Goal: Task Accomplishment & Management: Use online tool/utility

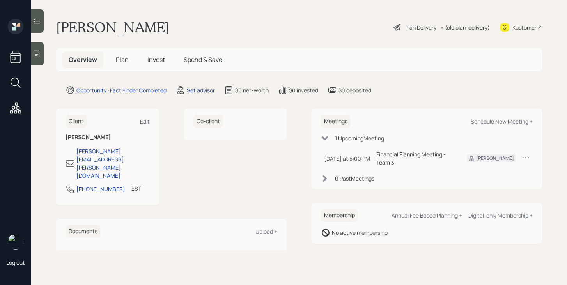
click at [209, 92] on div "Set advisor" at bounding box center [201, 90] width 28 height 8
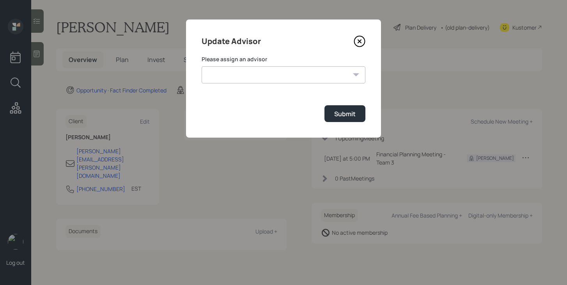
click at [254, 77] on select "James DiStasi Robby Grisanti Jonah Coleman Tyler End Treva Nostdahl Eric Schwar…" at bounding box center [283, 74] width 164 height 17
select select "bffa7908-1b2a-4c79-9bb6-f0ec9aed22d3"
click at [201, 66] on select "James DiStasi Robby Grisanti Jonah Coleman Tyler End Treva Nostdahl Eric Schwar…" at bounding box center [283, 74] width 164 height 17
click at [338, 118] on div "Submit" at bounding box center [344, 114] width 21 height 9
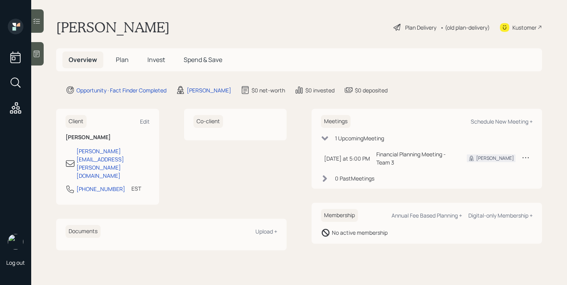
click at [120, 62] on span "Plan" at bounding box center [122, 59] width 13 height 9
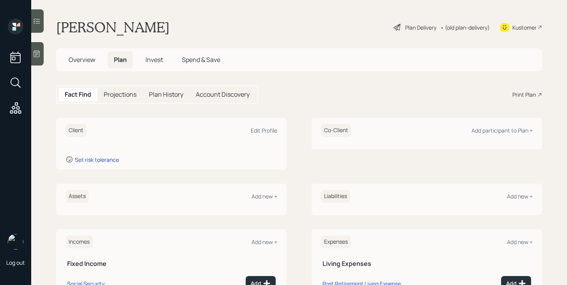
click at [35, 58] on div at bounding box center [37, 53] width 12 height 23
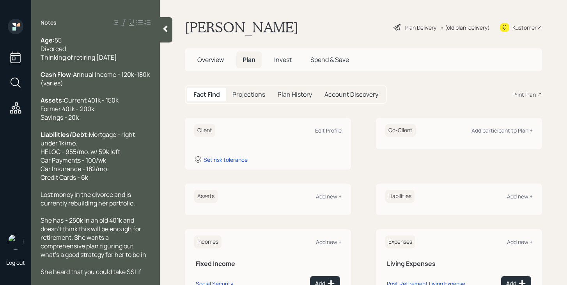
scroll to position [86, 0]
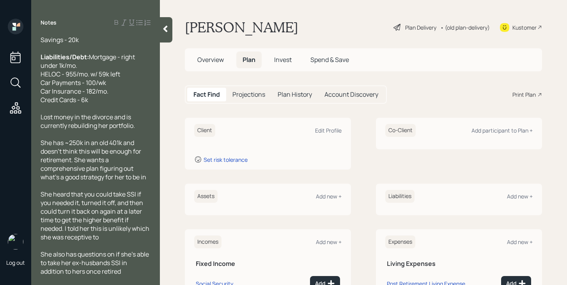
click at [166, 32] on icon at bounding box center [165, 29] width 4 height 7
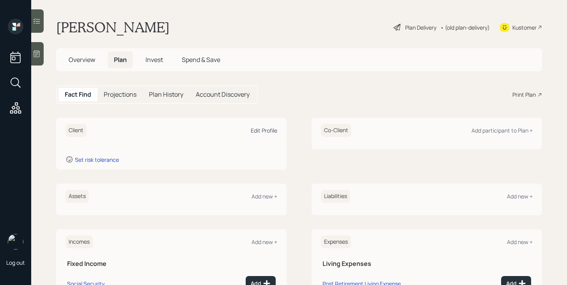
click at [264, 130] on div "Edit Profile" at bounding box center [264, 130] width 27 height 7
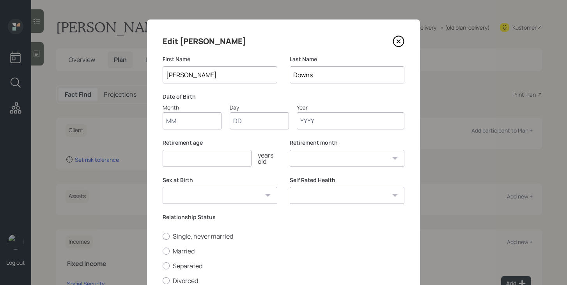
click at [202, 125] on input "Month" at bounding box center [192, 120] width 59 height 17
click at [316, 122] on input "Year" at bounding box center [351, 120] width 108 height 17
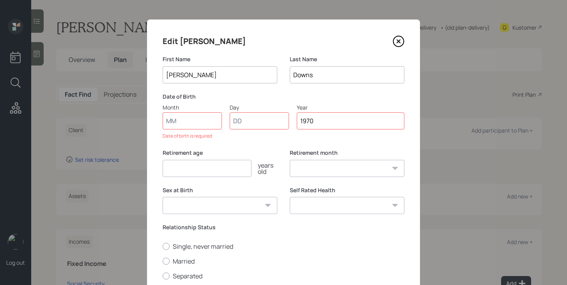
type input "1970"
click at [194, 126] on input "Month" at bounding box center [192, 120] width 59 height 17
type input "01"
select select "1"
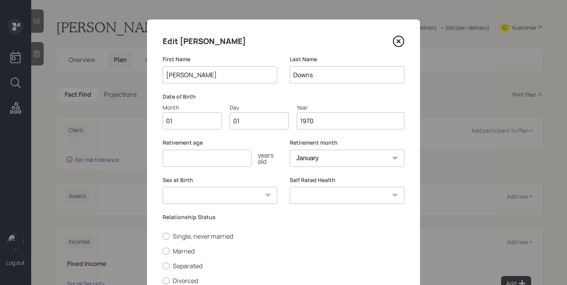
click at [253, 97] on label "Date of Birth" at bounding box center [284, 97] width 242 height 8
click at [226, 160] on input "number" at bounding box center [207, 158] width 89 height 17
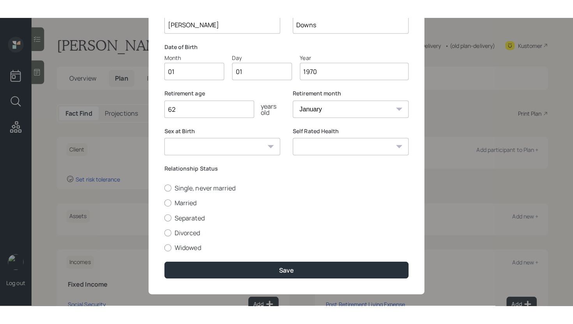
scroll to position [76, 0]
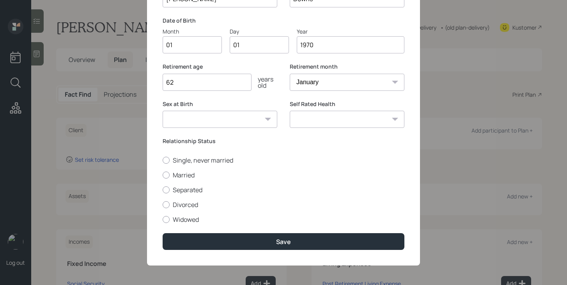
type input "62"
click at [249, 120] on select "Male Female Other / Prefer not to say" at bounding box center [220, 119] width 115 height 17
select select "female"
click at [163, 111] on select "Male Female Other / Prefer not to say" at bounding box center [220, 119] width 115 height 17
click at [354, 119] on select "Excellent Very Good Good Fair Poor" at bounding box center [347, 119] width 115 height 17
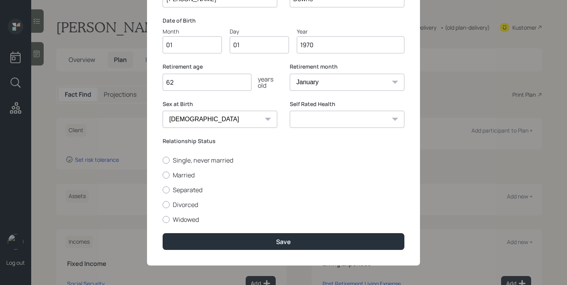
select select "good"
click at [290, 111] on select "Excellent Very Good Good Fair Poor" at bounding box center [347, 119] width 115 height 17
click at [189, 159] on label "Single, never married" at bounding box center [284, 160] width 242 height 9
click at [163, 160] on input "Single, never married" at bounding box center [162, 160] width 0 height 0
radio input "true"
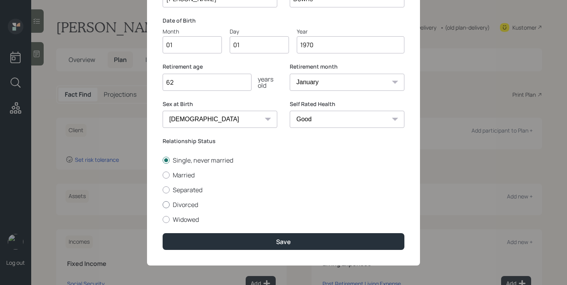
click at [187, 202] on label "Divorced" at bounding box center [284, 204] width 242 height 9
click at [163, 204] on input "Divorced" at bounding box center [162, 204] width 0 height 0
radio input "true"
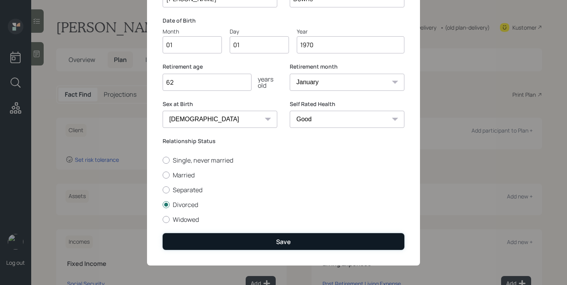
click at [218, 240] on button "Save" at bounding box center [284, 241] width 242 height 17
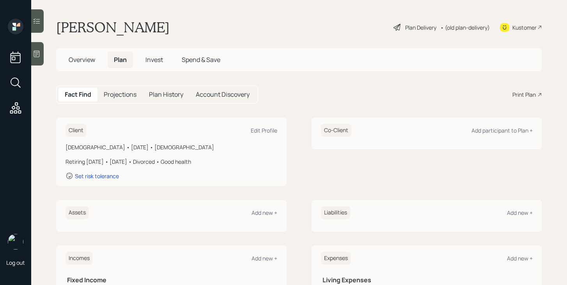
click at [417, 27] on div "Plan Delivery" at bounding box center [420, 27] width 31 height 8
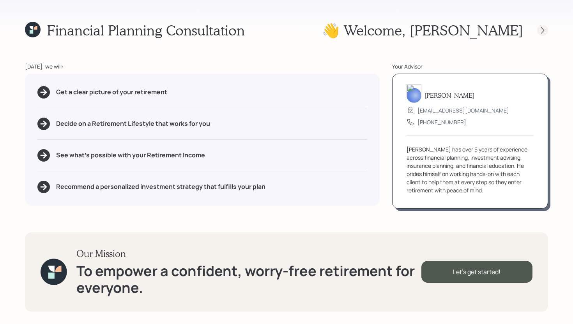
click at [544, 30] on icon at bounding box center [543, 31] width 8 height 8
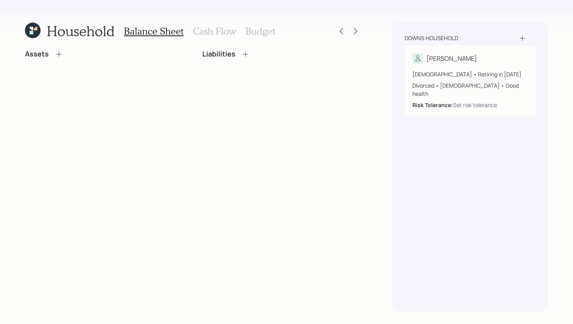
click at [60, 53] on icon at bounding box center [59, 54] width 8 height 8
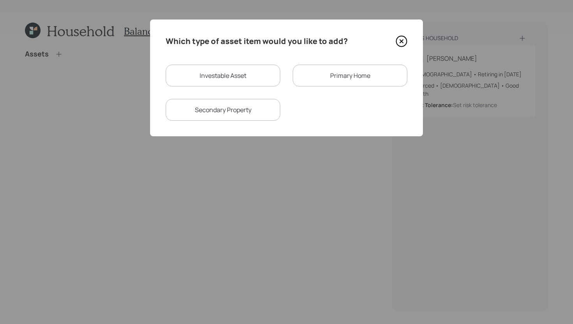
click at [241, 81] on div "Investable Asset" at bounding box center [223, 76] width 115 height 22
select select "taxable"
select select "balanced"
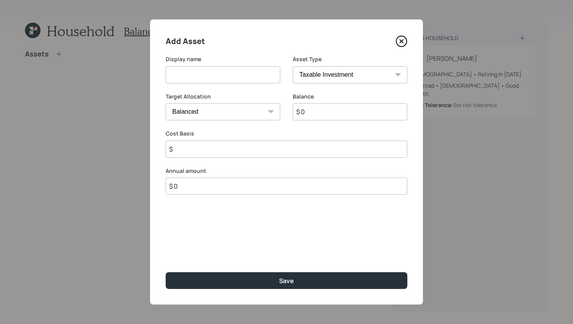
click at [216, 81] on input at bounding box center [223, 74] width 115 height 17
type input "Current 401k"
click at [335, 76] on select "SEP IRA IRA Roth IRA 401(k) Roth 401(k) 403(b) Roth 403(b) 457(b) Roth 457(b) H…" at bounding box center [350, 74] width 115 height 17
select select "company_sponsored"
click at [293, 66] on select "SEP IRA IRA Roth IRA 401(k) Roth 401(k) 403(b) Roth 403(b) 457(b) Roth 457(b) H…" at bounding box center [350, 74] width 115 height 17
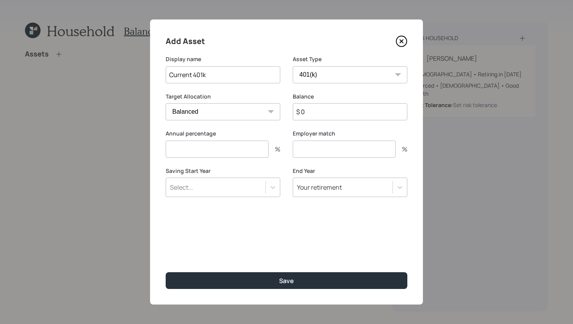
click at [336, 113] on input "$ 0" at bounding box center [350, 111] width 115 height 17
type input "$ 150,000"
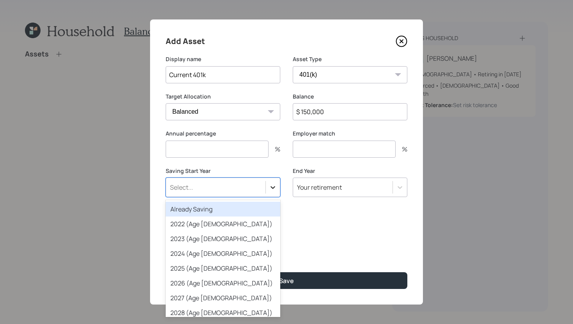
click at [267, 189] on div at bounding box center [273, 187] width 14 height 14
click at [244, 210] on div "Already Saving" at bounding box center [223, 209] width 115 height 15
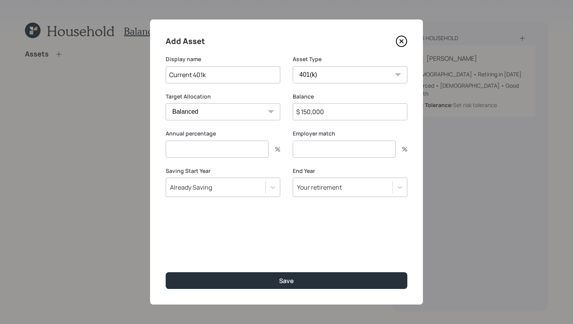
click at [229, 150] on input "number" at bounding box center [217, 149] width 103 height 17
type input "6"
click at [326, 146] on input "number" at bounding box center [344, 149] width 103 height 17
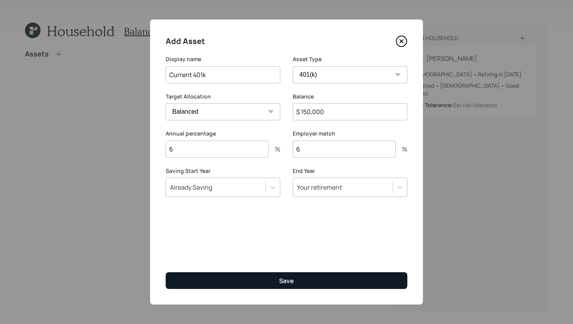
type input "6"
click at [274, 283] on button "Save" at bounding box center [287, 280] width 242 height 17
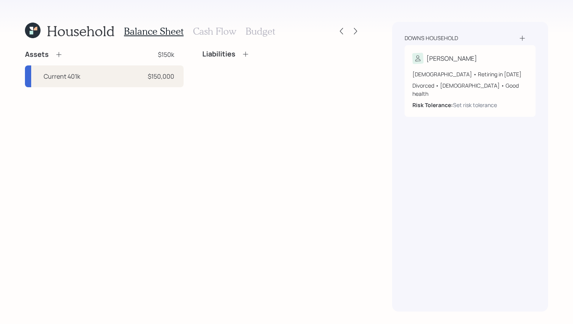
click at [61, 56] on icon at bounding box center [59, 55] width 8 height 8
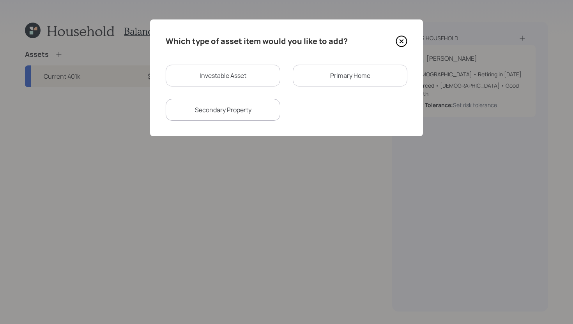
click at [203, 76] on div "Investable Asset" at bounding box center [223, 76] width 115 height 22
select select "taxable"
select select "balanced"
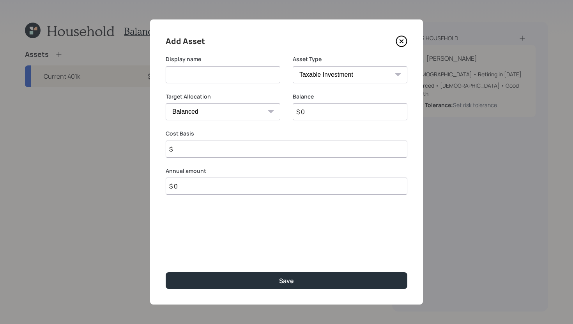
click at [264, 76] on input at bounding box center [223, 74] width 115 height 17
type input "Former 401k"
click at [375, 116] on input "$ 0" at bounding box center [350, 111] width 115 height 17
type input "$ 200,000"
click at [373, 72] on select "SEP IRA IRA Roth IRA 401(k) Roth 401(k) 403(b) Roth 403(b) 457(b) Roth 457(b) H…" at bounding box center [350, 74] width 115 height 17
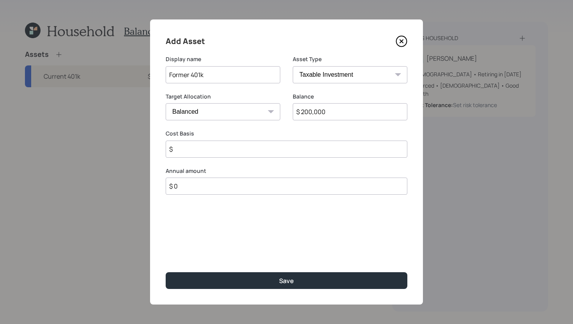
select select "company_sponsored"
click at [293, 66] on select "SEP IRA IRA Roth IRA 401(k) Roth 401(k) 403(b) Roth 403(b) 457(b) Roth 457(b) H…" at bounding box center [350, 74] width 115 height 17
click at [224, 154] on input "number" at bounding box center [217, 149] width 103 height 17
type input "0"
click at [305, 153] on input "number" at bounding box center [344, 149] width 103 height 17
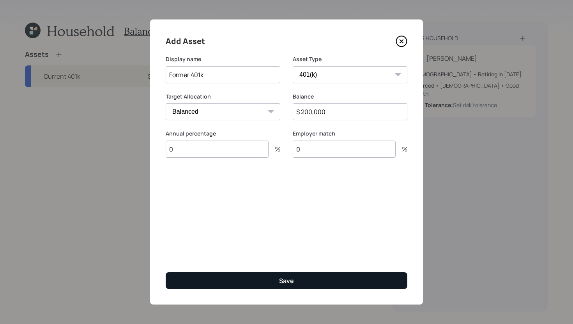
type input "0"
click at [273, 279] on button "Save" at bounding box center [287, 280] width 242 height 17
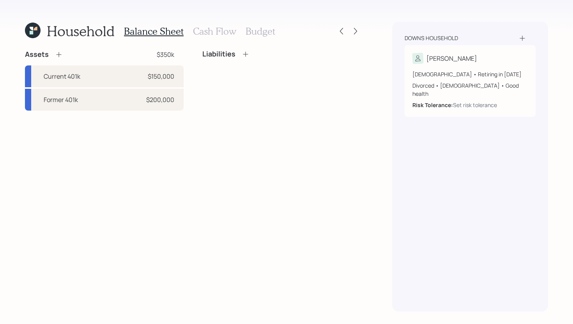
click at [58, 52] on icon at bounding box center [59, 55] width 8 height 8
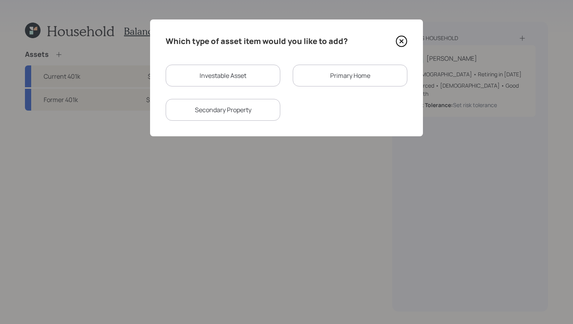
click at [209, 74] on div "Investable Asset" at bounding box center [223, 76] width 115 height 22
select select "taxable"
select select "balanced"
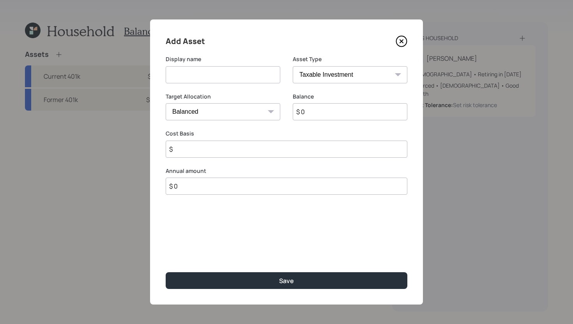
click at [209, 74] on input at bounding box center [223, 74] width 115 height 17
type input "Savings"
click at [319, 81] on select "SEP IRA IRA Roth IRA 401(k) Roth 401(k) 403(b) Roth 403(b) 457(b) Roth 457(b) H…" at bounding box center [350, 74] width 115 height 17
select select "emergency_fund"
click at [293, 66] on select "SEP IRA IRA Roth IRA 401(k) Roth 401(k) 403(b) Roth 403(b) 457(b) Roth 457(b) H…" at bounding box center [350, 74] width 115 height 17
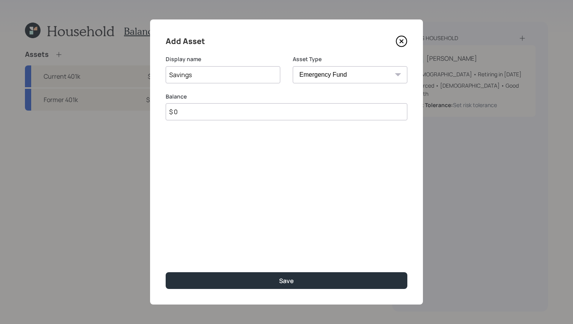
click at [270, 110] on input "$ 0" at bounding box center [287, 111] width 242 height 17
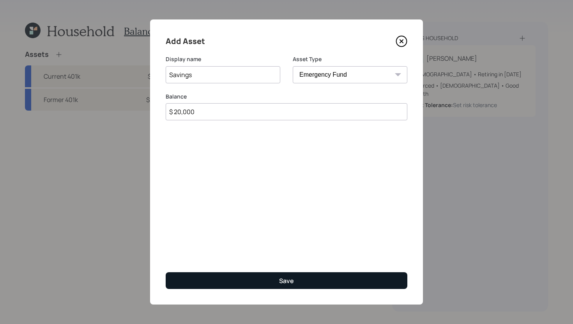
type input "$ 20,000"
click at [276, 282] on button "Save" at bounding box center [287, 280] width 242 height 17
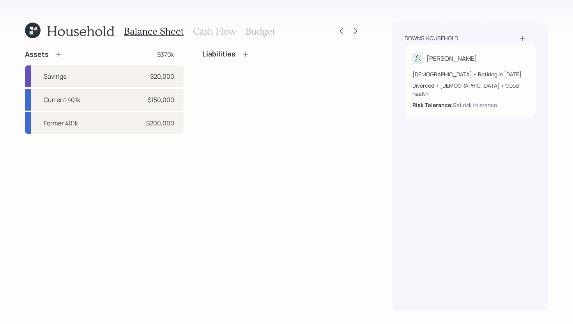
click at [58, 55] on icon at bounding box center [59, 55] width 8 height 8
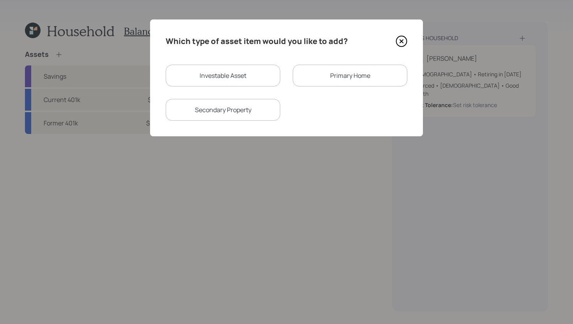
click at [331, 71] on div "Primary Home" at bounding box center [350, 76] width 115 height 22
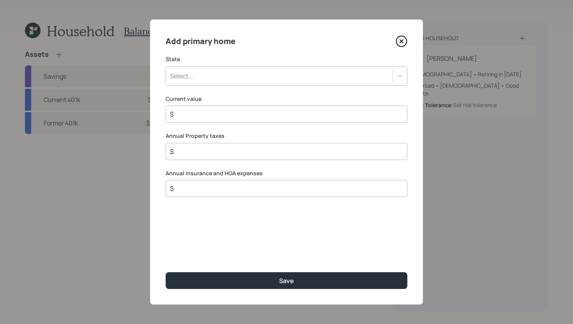
click at [279, 77] on div "Select..." at bounding box center [279, 75] width 226 height 13
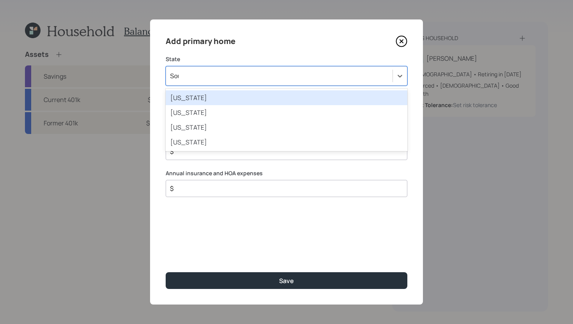
type input "South"
click at [274, 95] on div "South Carolina" at bounding box center [287, 97] width 242 height 15
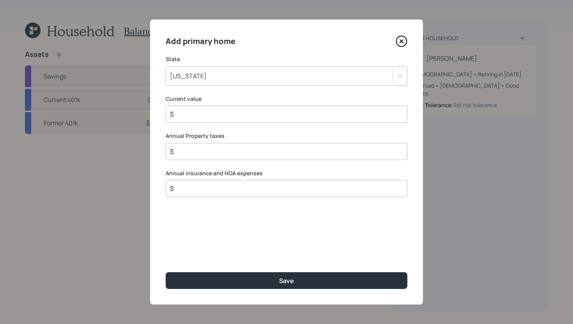
click at [253, 116] on input "$" at bounding box center [283, 114] width 228 height 9
type input "$ 320,000"
click at [257, 154] on input "$" at bounding box center [283, 151] width 228 height 9
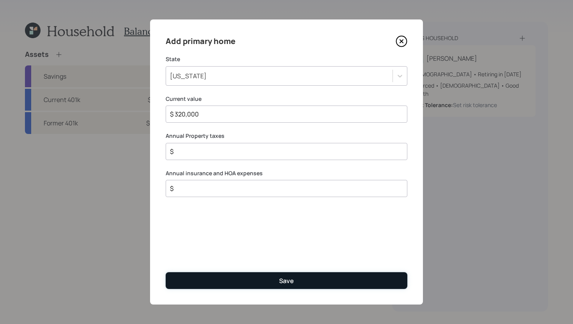
click at [274, 281] on button "Save" at bounding box center [287, 280] width 242 height 17
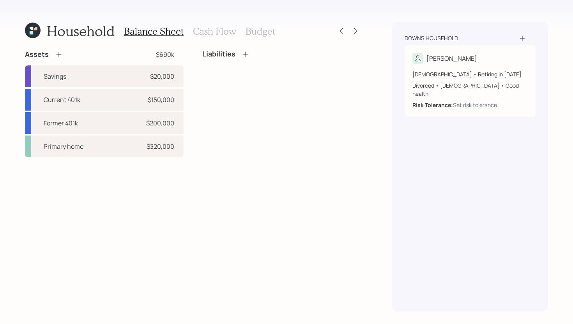
click at [250, 58] on div "Liabilities" at bounding box center [281, 54] width 159 height 9
click at [248, 57] on icon at bounding box center [246, 54] width 8 height 8
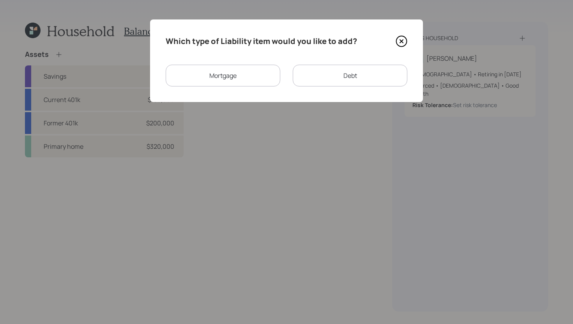
click at [268, 76] on div "Mortgage" at bounding box center [223, 76] width 115 height 22
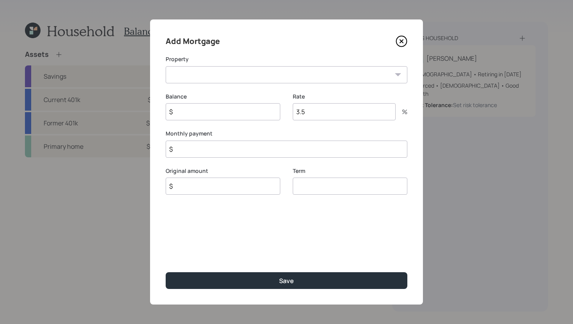
click at [238, 83] on div "Add Mortgage Property SC Primary home Balance $ Rate 3.5 % Monthly payment $ Or…" at bounding box center [286, 161] width 273 height 285
click at [238, 80] on select "SC Primary home" at bounding box center [287, 74] width 242 height 17
select select "5e74d136-4d31-4e6d-bd87-9e84553d4427"
click at [166, 66] on select "SC Primary home" at bounding box center [287, 74] width 242 height 17
click at [228, 149] on input "$" at bounding box center [287, 149] width 242 height 17
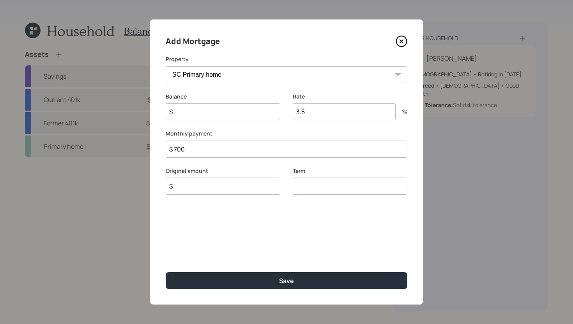
type input "$ 700"
click at [228, 116] on input "$" at bounding box center [223, 111] width 115 height 17
type input "$ 159,000"
click at [224, 187] on input "$" at bounding box center [223, 186] width 115 height 17
type input "$ 159,000"
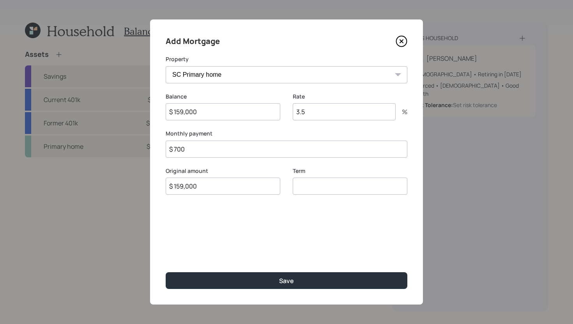
click at [318, 182] on input "number" at bounding box center [350, 186] width 115 height 17
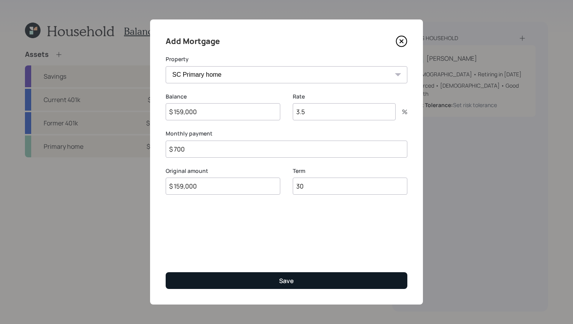
type input "30"
click at [309, 275] on button "Save" at bounding box center [287, 280] width 242 height 17
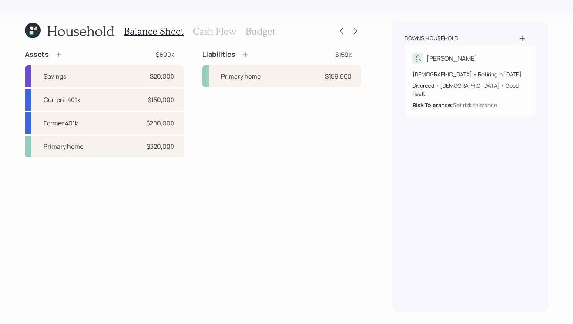
click at [57, 54] on icon at bounding box center [59, 55] width 8 height 8
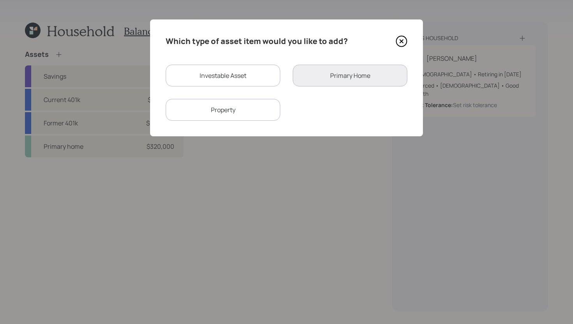
click at [236, 114] on div "Property" at bounding box center [223, 110] width 115 height 22
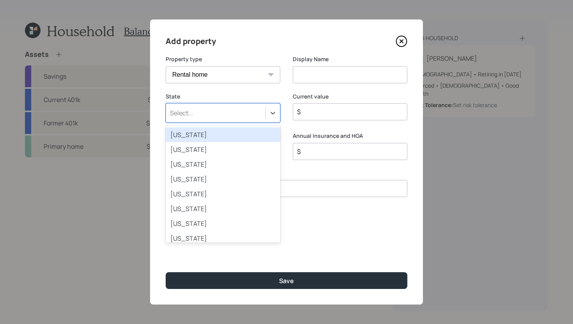
click at [221, 120] on div "Select..." at bounding box center [223, 112] width 115 height 19
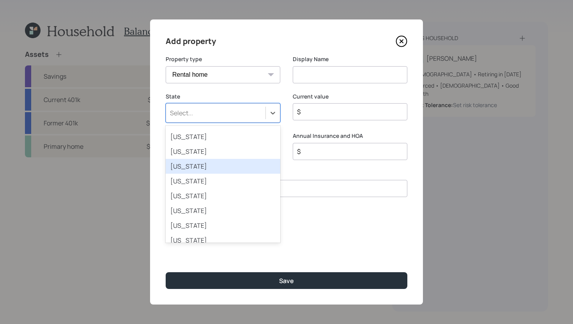
scroll to position [473, 0]
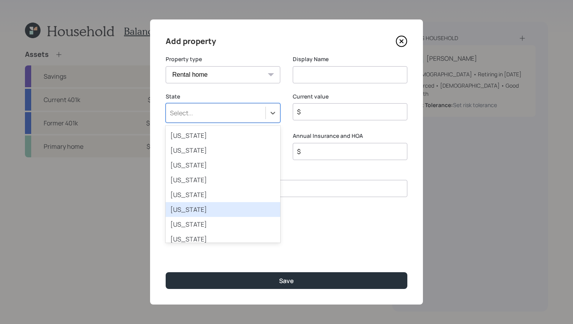
click at [226, 209] on div "Pennsylvania" at bounding box center [223, 209] width 115 height 15
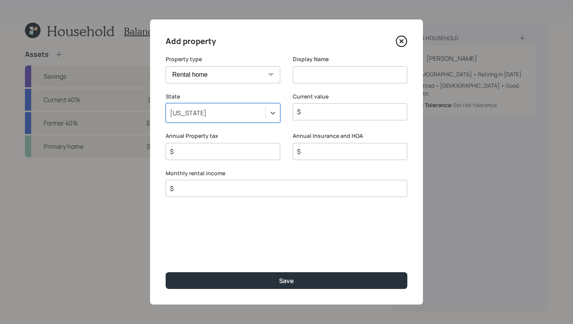
click at [244, 72] on select "Vacation home Rental home" at bounding box center [223, 74] width 115 height 17
select select "vacation_property"
click at [166, 66] on select "Vacation home Rental home" at bounding box center [223, 74] width 115 height 17
click at [322, 71] on input at bounding box center [350, 74] width 115 height 17
type input "PA Home"
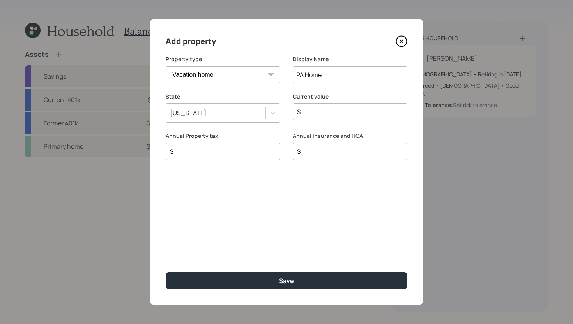
click at [307, 115] on input "$" at bounding box center [346, 111] width 101 height 9
type input "$ 200,000"
click at [234, 157] on div "$" at bounding box center [223, 151] width 115 height 17
click at [234, 154] on input "$" at bounding box center [219, 151] width 101 height 9
type input "$ 3,200"
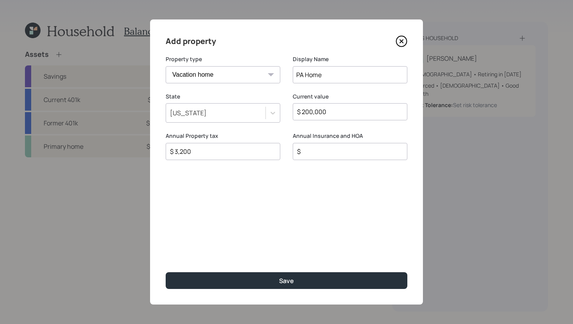
click at [310, 154] on input "$" at bounding box center [346, 151] width 101 height 9
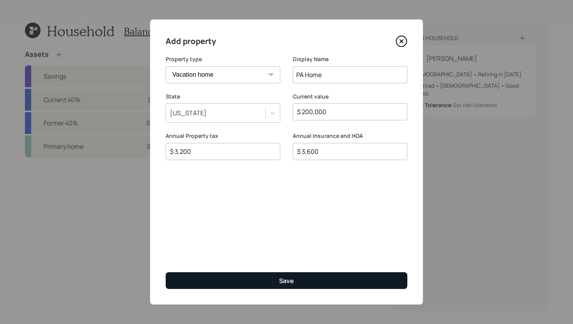
type input "$ 3,600"
click at [300, 279] on button "Save" at bounding box center [287, 280] width 242 height 17
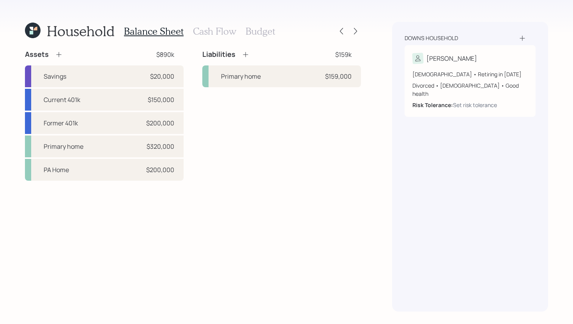
click at [246, 54] on icon at bounding box center [246, 55] width 8 height 8
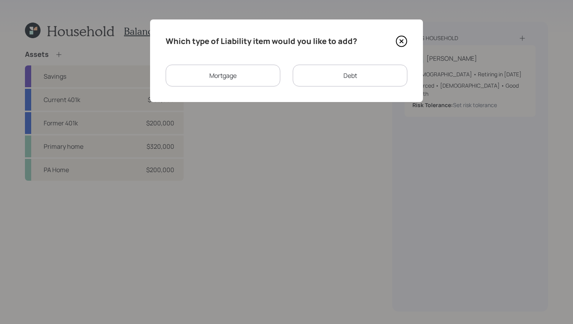
click at [303, 70] on div "Debt" at bounding box center [350, 76] width 115 height 22
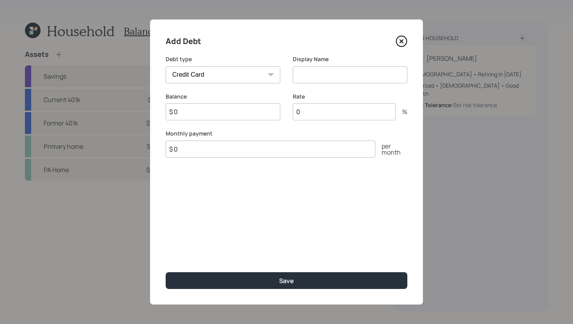
click at [258, 75] on select "Car Credit Card Medical Student Other" at bounding box center [223, 74] width 115 height 17
select select "other"
click at [166, 66] on select "Car Credit Card Medical Student Other" at bounding box center [223, 74] width 115 height 17
click at [334, 64] on div "Display Name" at bounding box center [350, 69] width 115 height 28
click at [332, 71] on input at bounding box center [350, 74] width 115 height 17
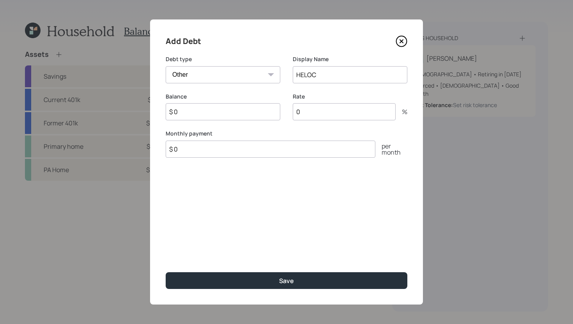
type input "HELOC"
click at [330, 111] on input "0" at bounding box center [344, 111] width 103 height 17
type input "2.25"
click at [253, 114] on input "$ 0" at bounding box center [223, 111] width 115 height 17
type input "$ 59,000"
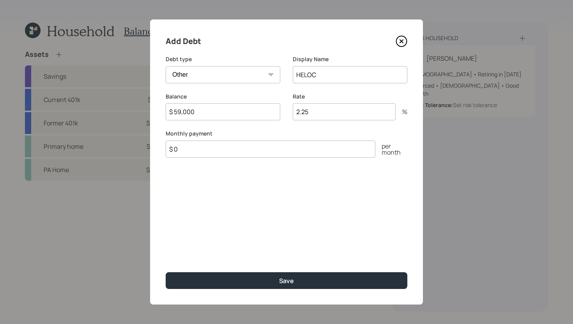
click at [243, 153] on input "$ 0" at bounding box center [271, 149] width 210 height 17
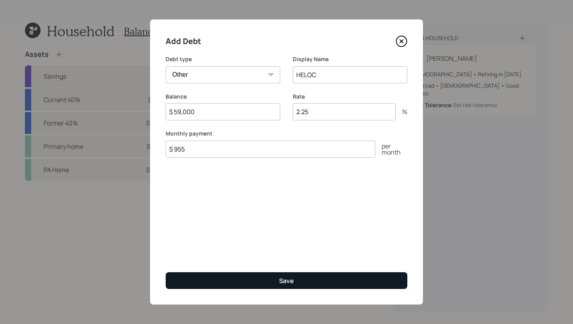
type input "$ 955"
click at [290, 275] on button "Save" at bounding box center [287, 280] width 242 height 17
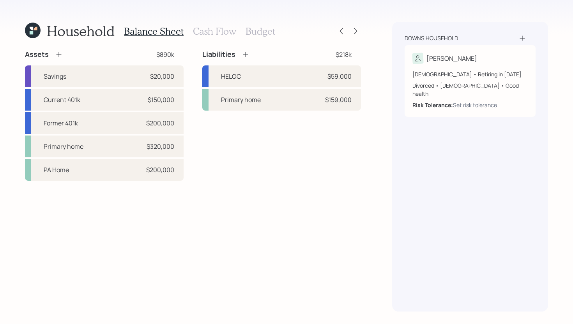
click at [247, 55] on icon at bounding box center [246, 55] width 8 height 8
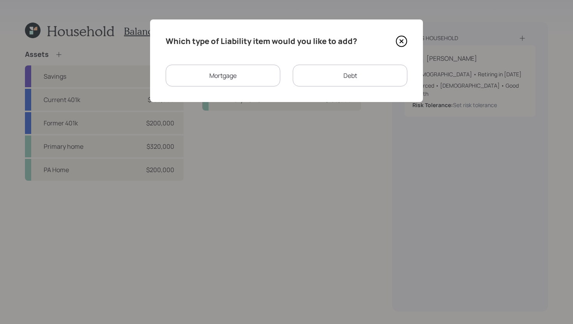
click at [333, 83] on div "Debt" at bounding box center [350, 76] width 115 height 22
select select "credit_card"
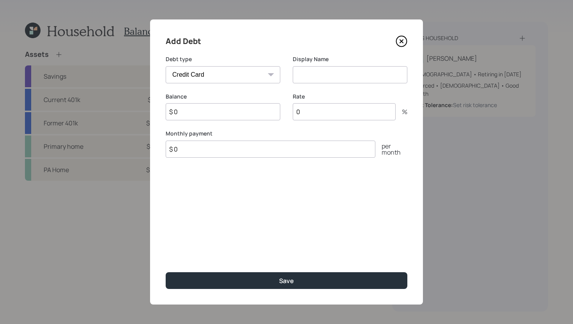
click at [304, 77] on input at bounding box center [350, 74] width 115 height 17
type input "Crdit Cards"
click at [228, 113] on input "$ 0" at bounding box center [223, 111] width 115 height 17
type input "$ 6,000"
click at [225, 150] on input "$ 0" at bounding box center [271, 149] width 210 height 17
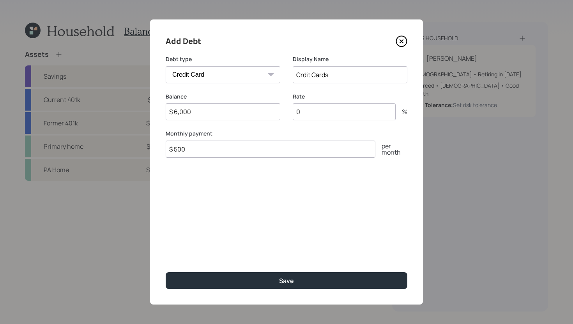
type input "$ 500"
click at [304, 77] on input "Crdit Cards" at bounding box center [350, 74] width 115 height 17
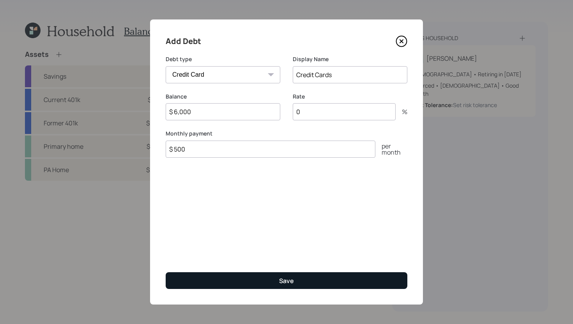
type input "Credit Cards"
click at [268, 286] on button "Save" at bounding box center [287, 280] width 242 height 17
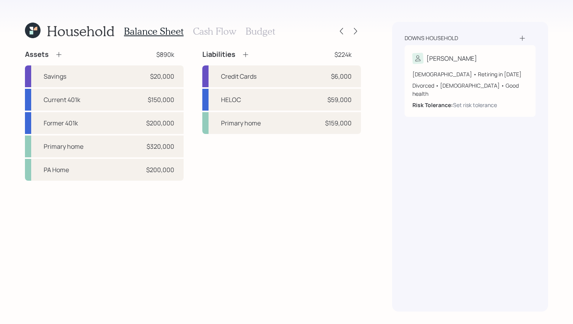
click at [240, 57] on div "Liabilities" at bounding box center [225, 54] width 47 height 9
click at [244, 56] on icon at bounding box center [246, 55] width 8 height 8
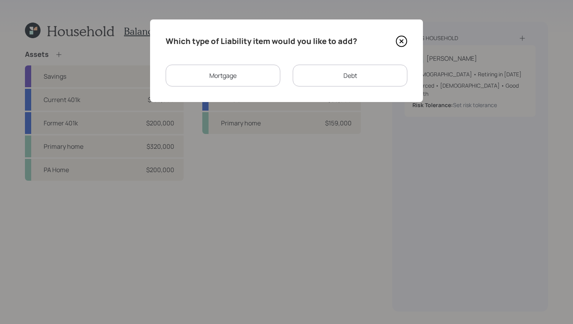
click at [320, 81] on div "Debt" at bounding box center [350, 76] width 115 height 22
select select "credit_card"
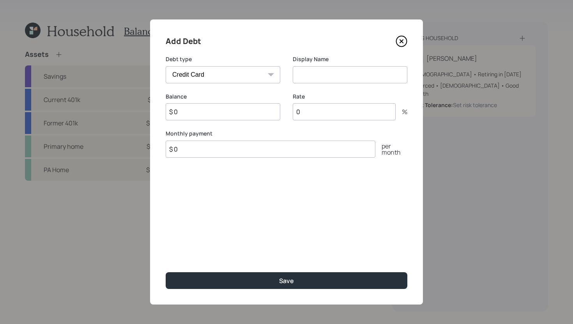
click at [227, 155] on input "$ 0" at bounding box center [271, 149] width 210 height 17
type input "$ 440"
click at [243, 72] on select "Car Credit Card Medical Student Other" at bounding box center [223, 74] width 115 height 17
select select "car"
click at [166, 66] on select "Car Credit Card Medical Student Other" at bounding box center [223, 74] width 115 height 17
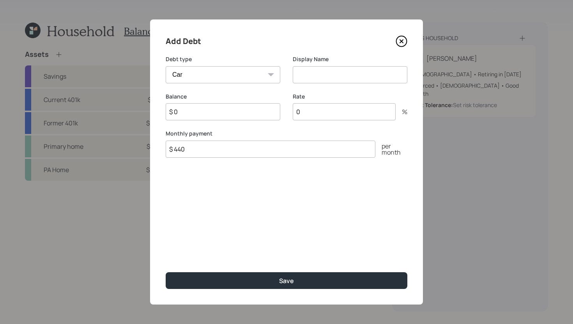
click at [312, 71] on input at bounding box center [350, 74] width 115 height 17
type input "Car Loan"
click at [244, 111] on input "$ 0" at bounding box center [223, 111] width 115 height 17
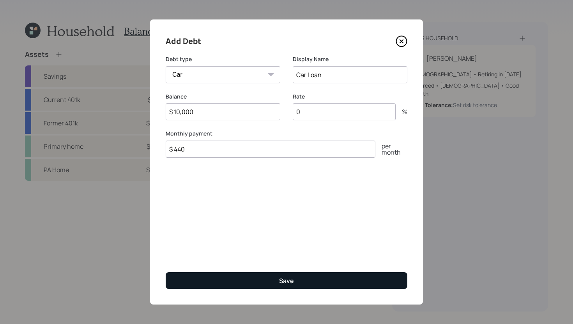
type input "$ 10,000"
click at [289, 285] on div "Save" at bounding box center [286, 281] width 15 height 9
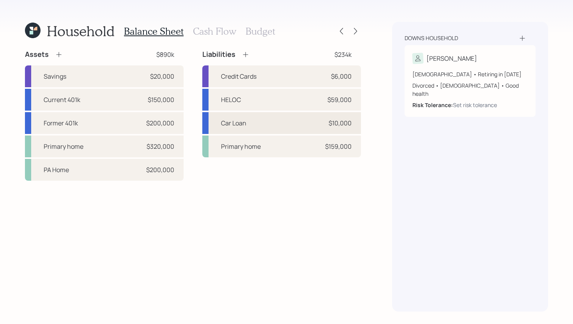
click at [251, 120] on div "Car Loan $10,000" at bounding box center [281, 123] width 159 height 22
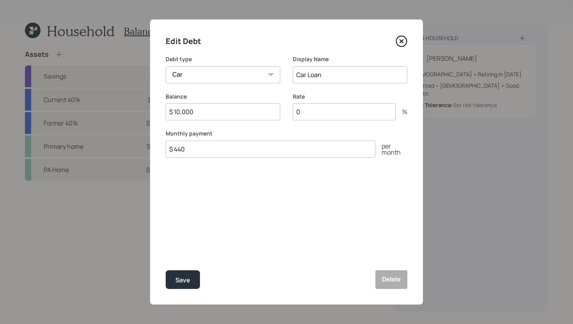
click at [220, 113] on input "$ 10,000" at bounding box center [223, 111] width 115 height 17
type input "$ 11,162"
click at [191, 279] on button "Save" at bounding box center [183, 279] width 34 height 19
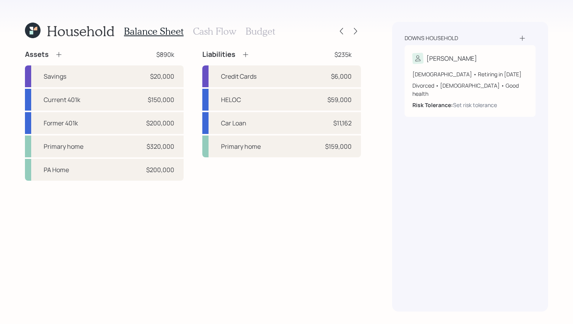
click at [220, 30] on h3 "Cash Flow" at bounding box center [214, 31] width 43 height 11
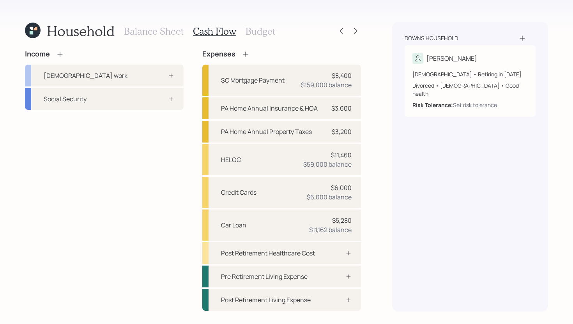
click at [175, 31] on h3 "Balance Sheet" at bounding box center [154, 31] width 60 height 11
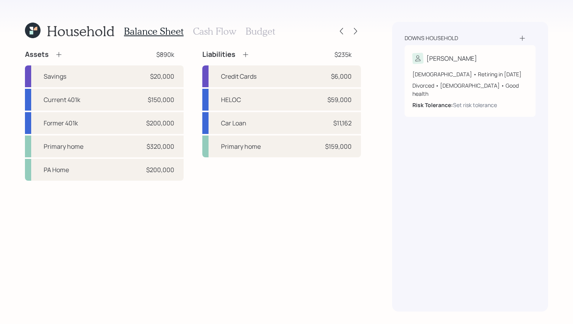
click at [210, 30] on h3 "Cash Flow" at bounding box center [214, 31] width 43 height 11
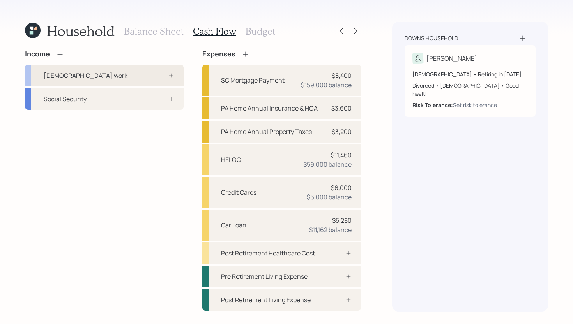
click at [123, 76] on div "[DEMOGRAPHIC_DATA] work" at bounding box center [104, 76] width 159 height 22
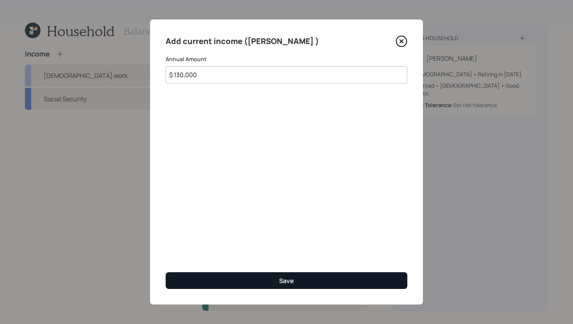
type input "$ 130,000"
click at [278, 279] on button "Save" at bounding box center [287, 280] width 242 height 17
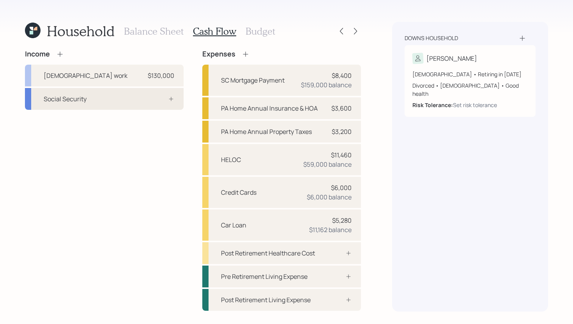
click at [137, 97] on div "Social Security" at bounding box center [104, 99] width 159 height 22
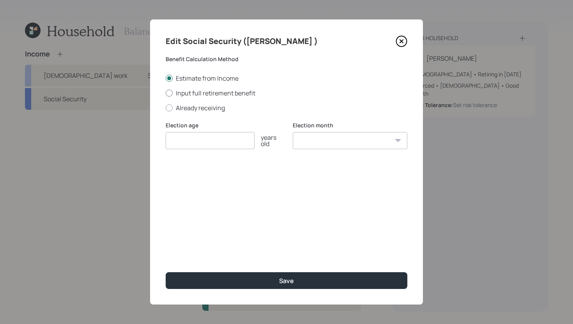
click at [201, 95] on label "Input full retirement benefit" at bounding box center [287, 93] width 242 height 9
click at [166, 93] on input "Input full retirement benefit" at bounding box center [165, 93] width 0 height 0
radio input "true"
click at [196, 176] on input "$" at bounding box center [287, 178] width 242 height 17
type input "$ 3,500"
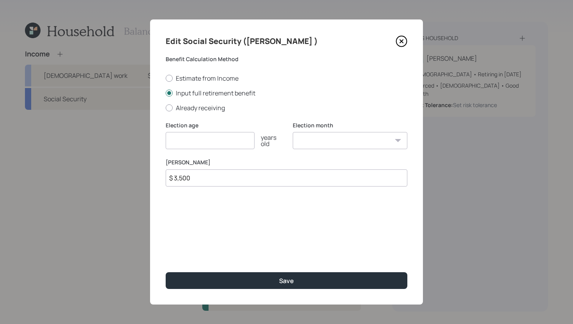
click at [206, 142] on input "number" at bounding box center [210, 140] width 89 height 17
type input "67"
click at [323, 140] on select "January February March April May June July August September October November De…" at bounding box center [350, 140] width 115 height 17
select select "1"
click at [293, 132] on select "January February March April May June July August September October November De…" at bounding box center [350, 140] width 115 height 17
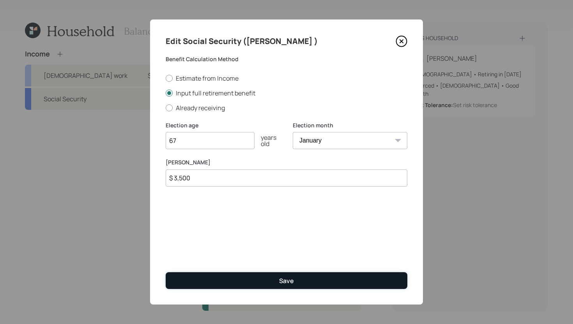
click at [267, 279] on button "Save" at bounding box center [287, 280] width 242 height 17
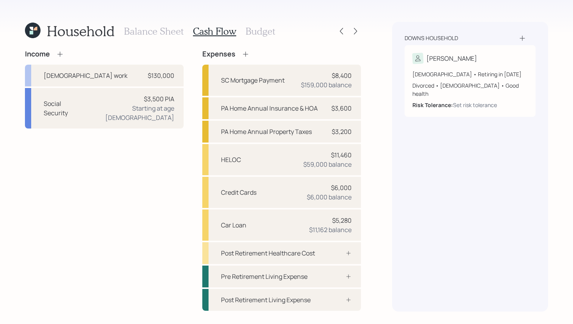
click at [243, 55] on icon at bounding box center [246, 54] width 8 height 8
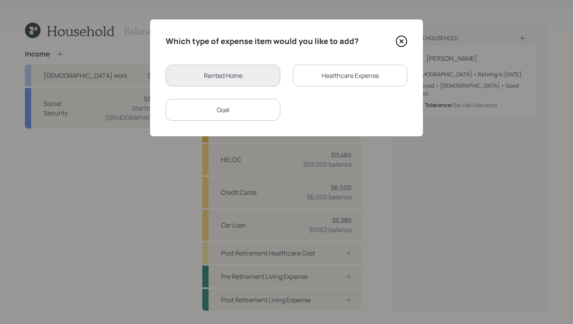
click at [320, 66] on div "Healthcare Expense" at bounding box center [350, 76] width 115 height 22
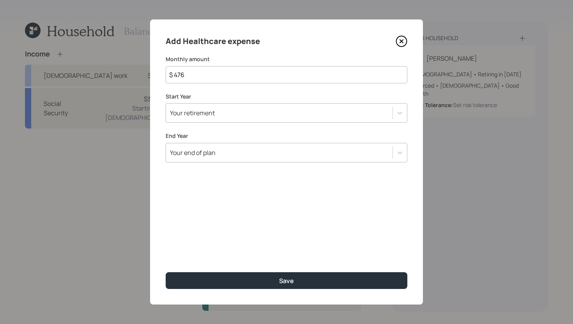
click at [313, 72] on input "$ 476" at bounding box center [287, 74] width 242 height 17
type input "$ 200"
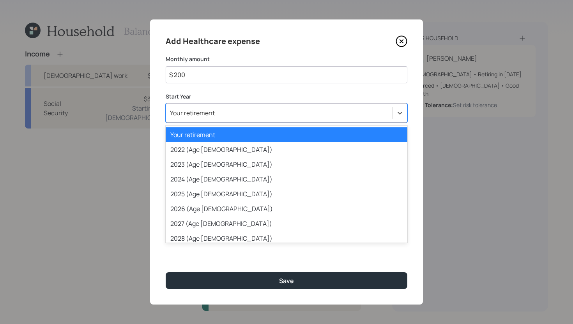
click at [309, 115] on div "Your retirement" at bounding box center [279, 112] width 226 height 13
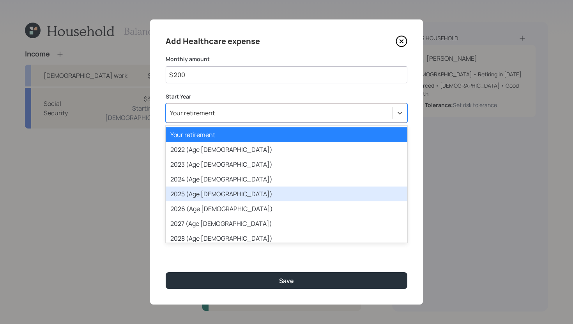
click at [246, 193] on div "2025 (Age 55)" at bounding box center [287, 194] width 242 height 15
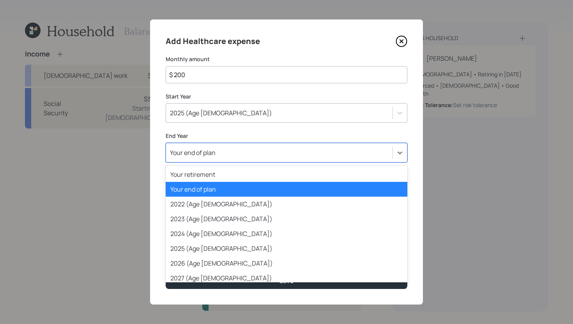
click at [255, 160] on div "Your end of plan" at bounding box center [287, 152] width 242 height 19
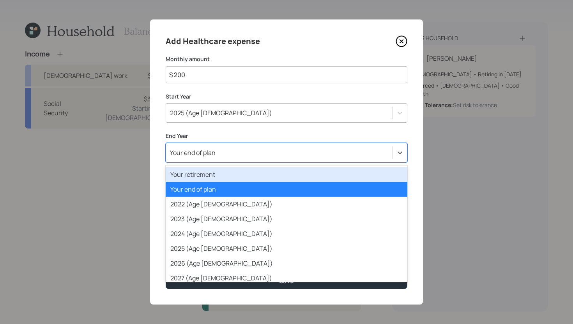
click at [251, 171] on div "Your retirement" at bounding box center [287, 174] width 242 height 15
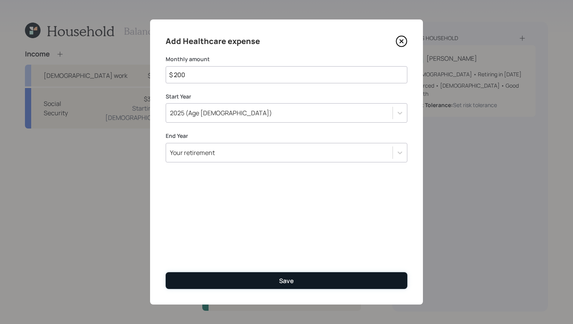
click at [243, 278] on button "Save" at bounding box center [287, 280] width 242 height 17
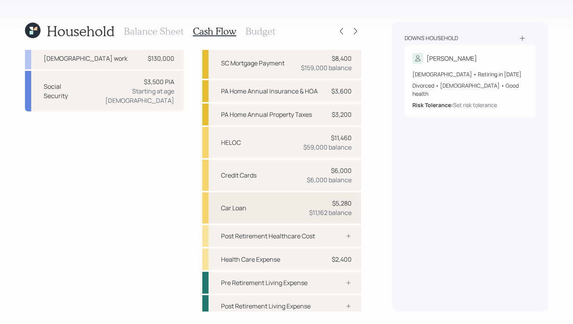
scroll to position [22, 0]
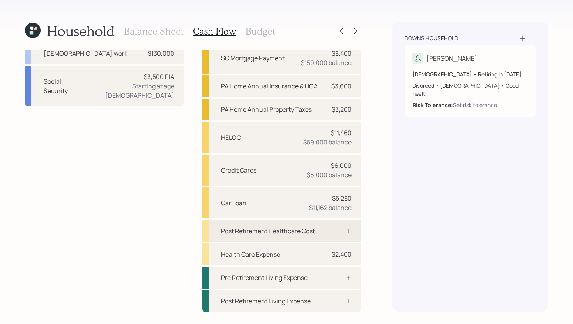
click at [256, 225] on div "Post Retirement Healthcare Cost" at bounding box center [281, 231] width 159 height 22
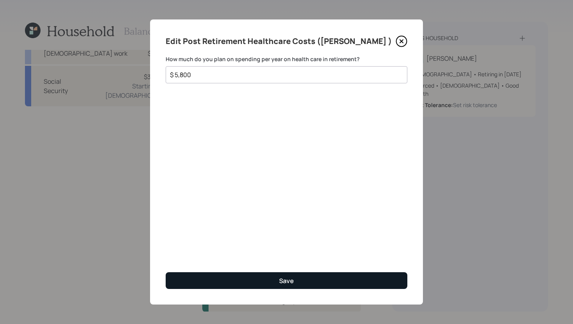
type input "$ 5,800"
click at [268, 274] on button "Save" at bounding box center [287, 280] width 242 height 17
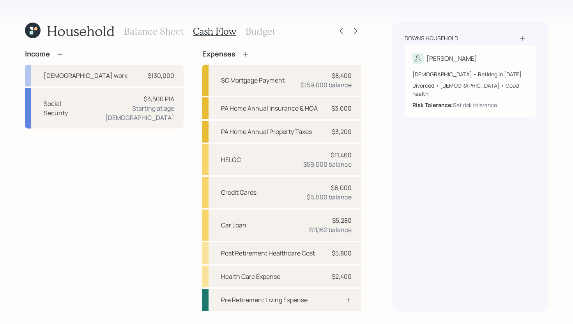
click at [165, 35] on h3 "Balance Sheet" at bounding box center [154, 31] width 60 height 11
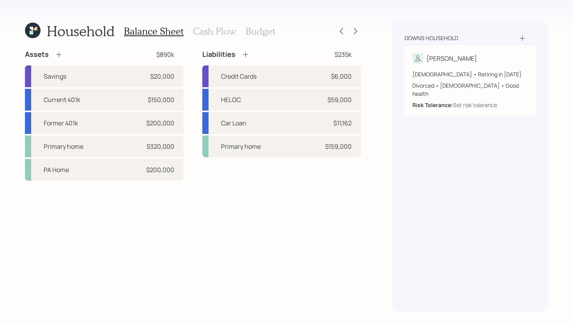
click at [258, 32] on h3 "Budget" at bounding box center [261, 31] width 30 height 11
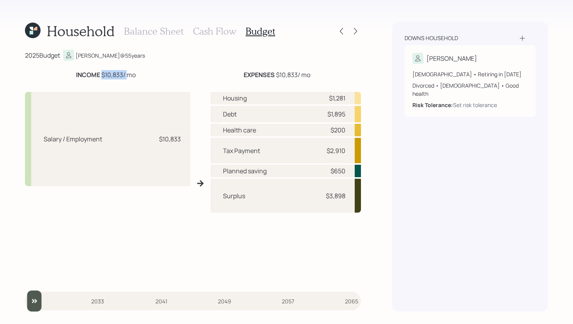
drag, startPoint x: 102, startPoint y: 75, endPoint x: 125, endPoint y: 72, distance: 23.6
click at [125, 72] on div "INCOME $10,833 / mo" at bounding box center [106, 74] width 60 height 9
click at [171, 72] on div "INCOME $10,833 / mo" at bounding box center [105, 74] width 161 height 9
drag, startPoint x: 276, startPoint y: 75, endPoint x: 293, endPoint y: 73, distance: 17.6
click at [293, 73] on div "EXPENSES $10,833 / mo" at bounding box center [277, 74] width 67 height 9
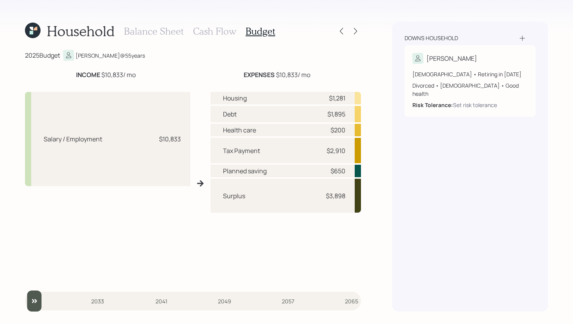
click at [318, 56] on div "2025 Budget Patrice @ 55 years" at bounding box center [193, 55] width 336 height 11
drag, startPoint x: 326, startPoint y: 152, endPoint x: 350, endPoint y: 150, distance: 23.8
click at [350, 150] on div "Tax Payment $2,910" at bounding box center [285, 150] width 150 height 25
drag, startPoint x: 329, startPoint y: 130, endPoint x: 346, endPoint y: 130, distance: 17.2
click at [346, 130] on div "Health care $200" at bounding box center [285, 130] width 150 height 12
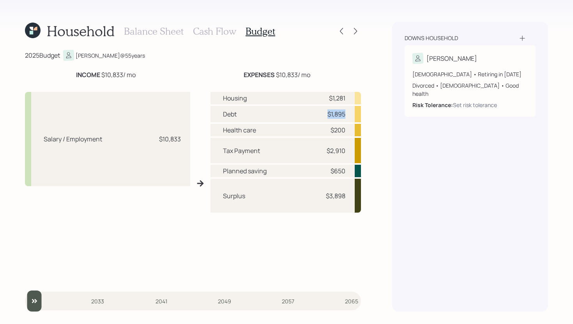
drag, startPoint x: 324, startPoint y: 112, endPoint x: 346, endPoint y: 112, distance: 21.4
click at [346, 112] on div "Debt $1,895" at bounding box center [285, 114] width 150 height 16
drag, startPoint x: 327, startPoint y: 98, endPoint x: 348, endPoint y: 97, distance: 20.7
click at [348, 97] on div "Housing $1,281" at bounding box center [285, 98] width 150 height 12
drag, startPoint x: 326, startPoint y: 169, endPoint x: 346, endPoint y: 169, distance: 20.7
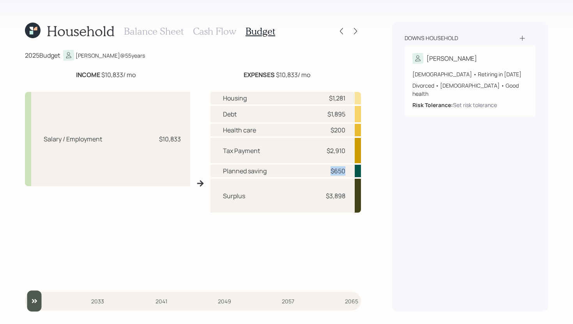
click at [346, 169] on div "Planned saving $650" at bounding box center [285, 171] width 150 height 12
drag, startPoint x: 224, startPoint y: 198, endPoint x: 249, endPoint y: 196, distance: 25.0
click at [249, 196] on div "Surplus $3,898" at bounding box center [285, 196] width 150 height 34
click at [217, 28] on h3 "Cash Flow" at bounding box center [214, 31] width 43 height 11
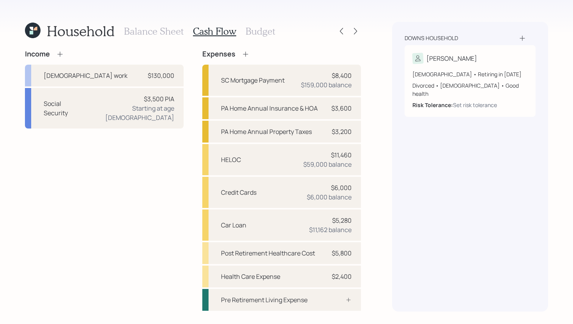
scroll to position [22, 0]
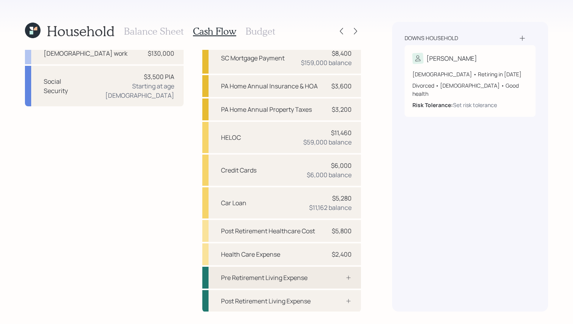
click at [298, 279] on div "Pre Retirement Living Expense" at bounding box center [264, 277] width 87 height 9
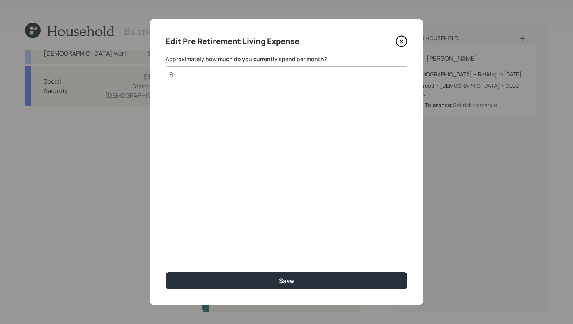
click at [269, 74] on input "$" at bounding box center [287, 74] width 242 height 17
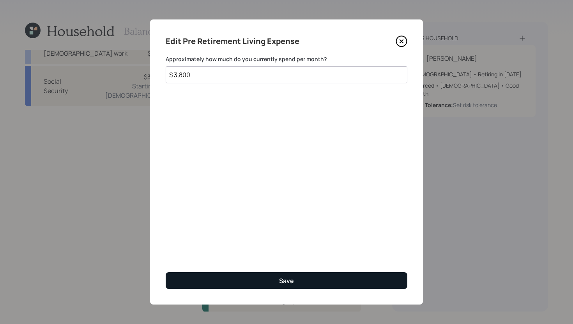
type input "$ 3,800"
click at [293, 282] on button "Save" at bounding box center [287, 280] width 242 height 17
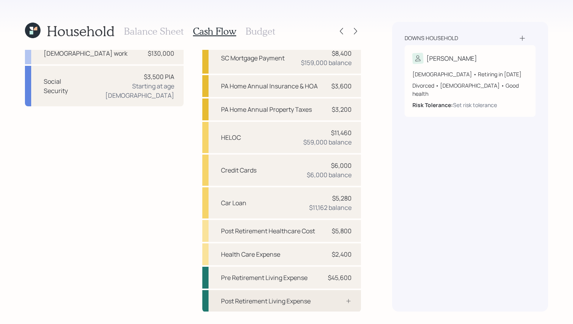
click at [296, 298] on div "Post Retirement Living Expense" at bounding box center [266, 301] width 90 height 9
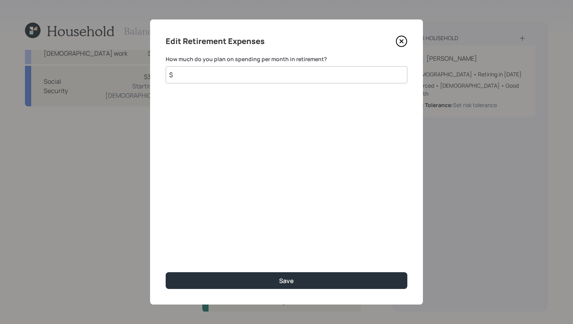
click at [232, 75] on input "$" at bounding box center [287, 74] width 242 height 17
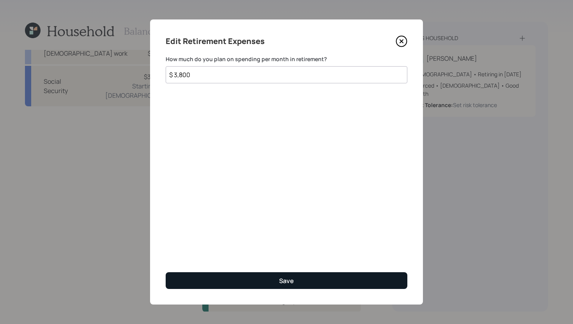
type input "$ 3,800"
click at [272, 275] on button "Save" at bounding box center [287, 280] width 242 height 17
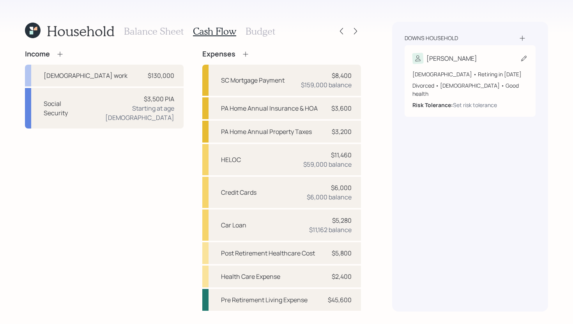
click at [520, 54] on div "[PERSON_NAME]" at bounding box center [469, 58] width 115 height 11
select select "female"
select select "good"
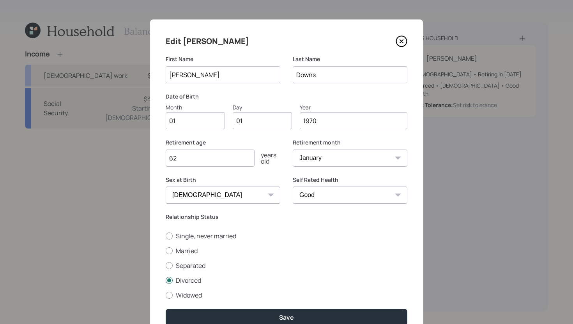
click at [401, 42] on icon at bounding box center [402, 41] width 12 height 12
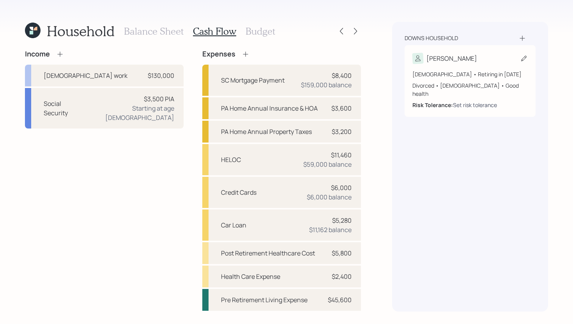
click at [473, 101] on div "Set risk tolerance" at bounding box center [475, 105] width 44 height 8
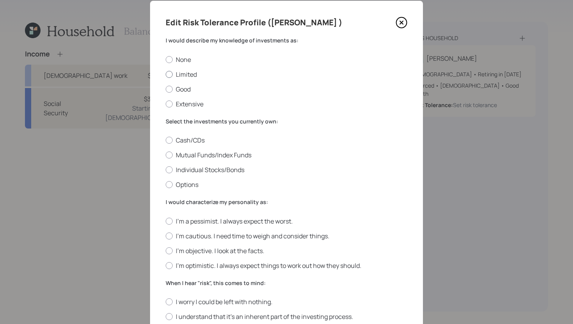
scroll to position [23, 0]
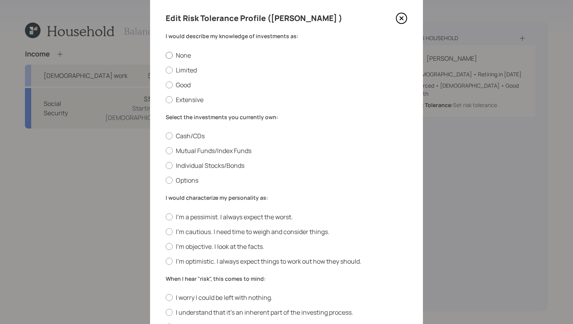
click at [184, 55] on label "None" at bounding box center [287, 55] width 242 height 9
click at [166, 55] on input "None" at bounding box center [165, 55] width 0 height 0
radio input "true"
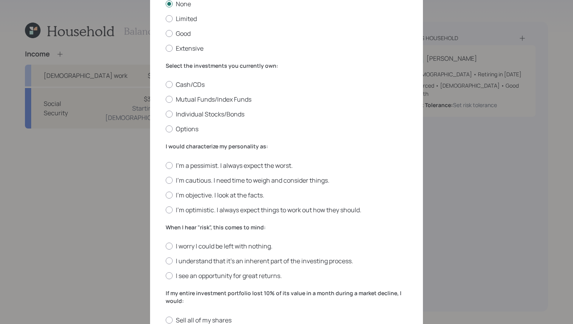
scroll to position [80, 0]
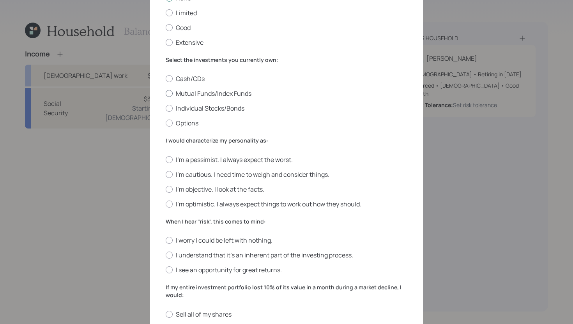
click at [238, 95] on label "Mutual Funds/Index Funds" at bounding box center [287, 93] width 242 height 9
click at [166, 94] on input "Mutual Funds/Index Funds" at bounding box center [165, 94] width 0 height 0
radio input "true"
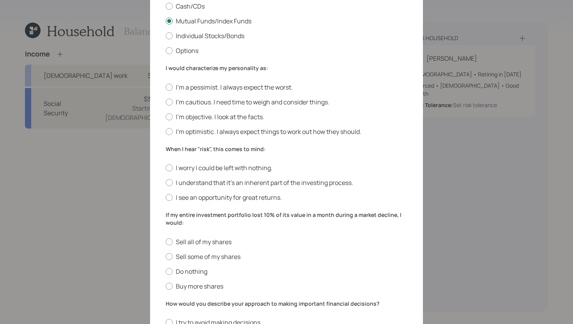
scroll to position [182, 0]
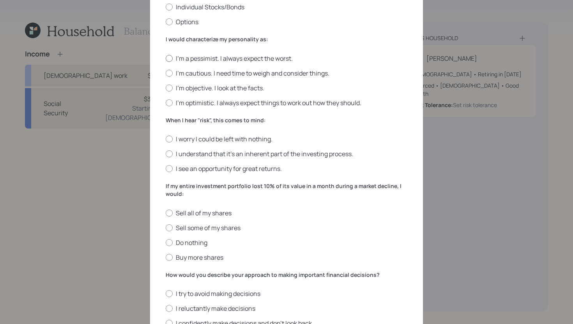
click at [214, 57] on label "I'm a pessimist. I always expect the worst." at bounding box center [287, 58] width 242 height 9
click at [166, 58] on input "I'm a pessimist. I always expect the worst." at bounding box center [165, 58] width 0 height 0
radio input "true"
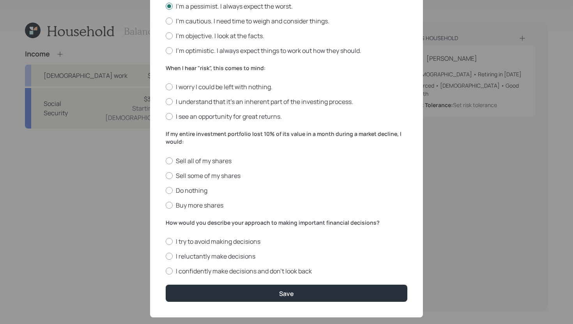
scroll to position [237, 0]
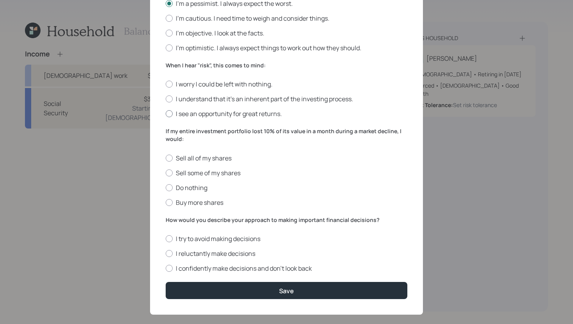
click at [202, 117] on label "I see an opportunity for great returns." at bounding box center [287, 114] width 242 height 9
click at [166, 114] on input "I see an opportunity for great returns." at bounding box center [165, 114] width 0 height 0
radio input "true"
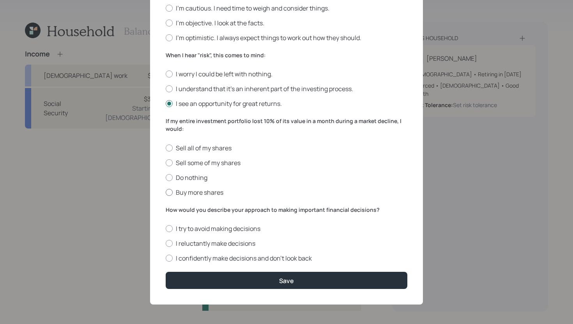
click at [217, 189] on label "Buy more shares" at bounding box center [287, 192] width 242 height 9
click at [166, 192] on input "Buy more shares" at bounding box center [165, 192] width 0 height 0
radio input "true"
click at [229, 243] on label "I reluctantly make decisions" at bounding box center [287, 243] width 242 height 9
click at [166, 244] on input "I reluctantly make decisions" at bounding box center [165, 244] width 0 height 0
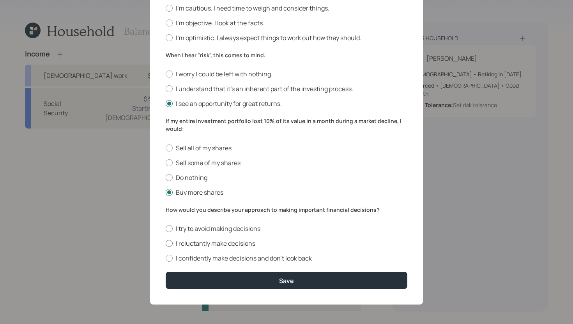
radio input "true"
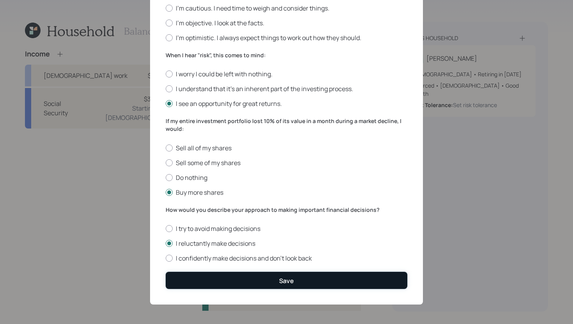
click at [234, 277] on button "Save" at bounding box center [287, 280] width 242 height 17
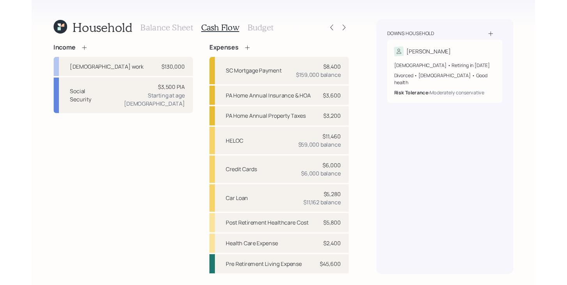
scroll to position [22, 0]
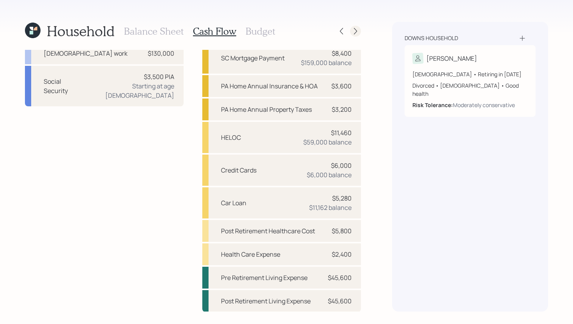
click at [354, 33] on icon at bounding box center [356, 31] width 8 height 8
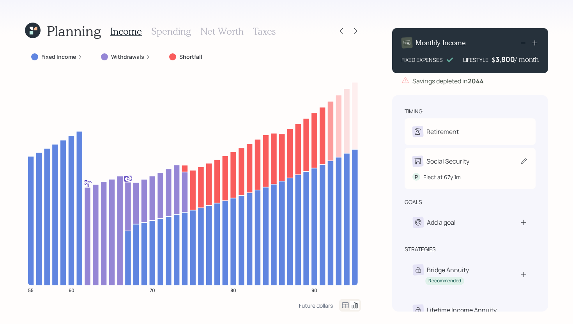
click at [479, 153] on div "Social Security P Elect at 67y 1m" at bounding box center [470, 168] width 131 height 41
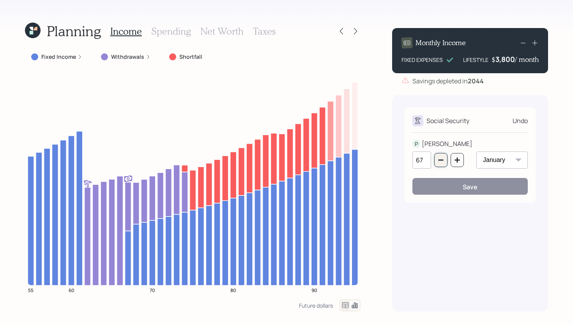
click at [444, 161] on button "button" at bounding box center [440, 160] width 13 height 14
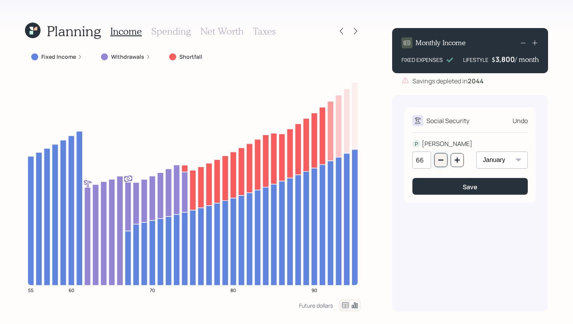
click at [444, 161] on button "button" at bounding box center [440, 160] width 13 height 14
type input "62"
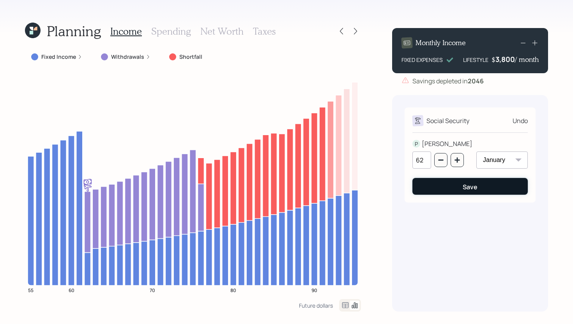
click at [446, 184] on button "Save" at bounding box center [469, 186] width 115 height 17
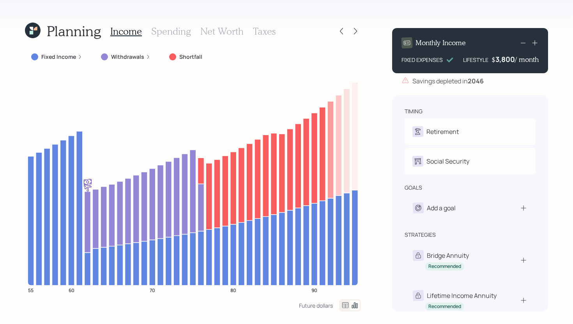
click at [160, 32] on h3 "Spending" at bounding box center [171, 31] width 40 height 11
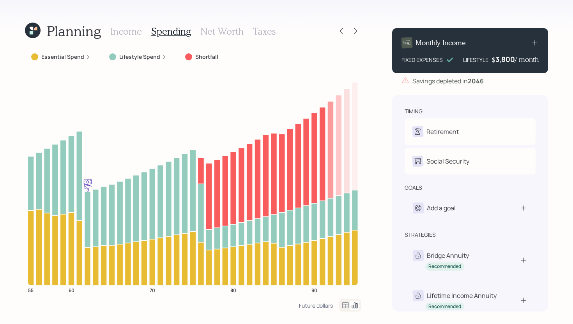
click at [346, 305] on icon at bounding box center [345, 305] width 9 height 9
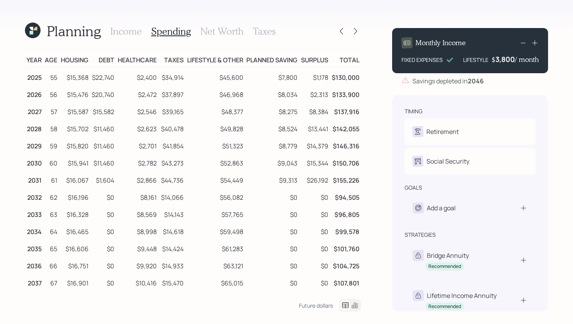
click at [122, 29] on h3 "Income" at bounding box center [126, 31] width 32 height 11
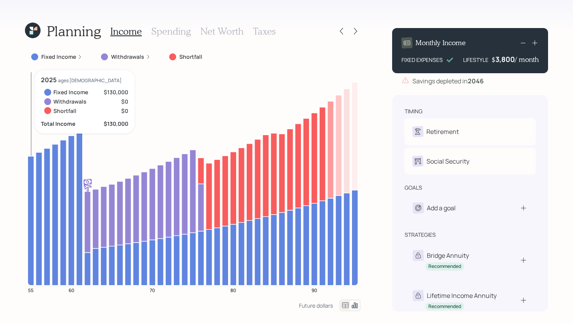
click at [30, 160] on icon at bounding box center [31, 220] width 6 height 129
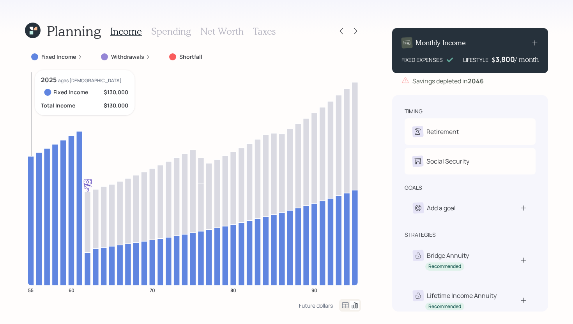
click at [30, 160] on icon at bounding box center [31, 220] width 6 height 129
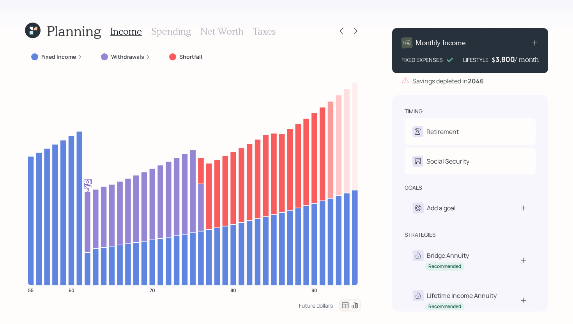
click at [55, 55] on label "Fixed Income" at bounding box center [58, 57] width 35 height 8
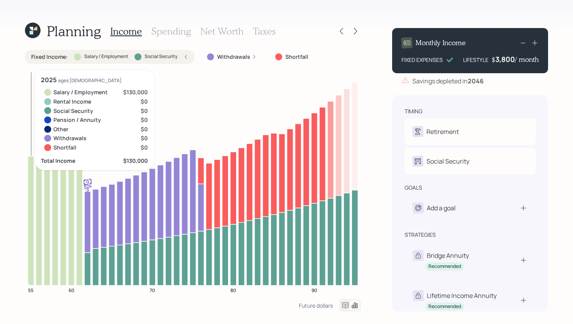
click at [32, 198] on icon at bounding box center [31, 220] width 6 height 129
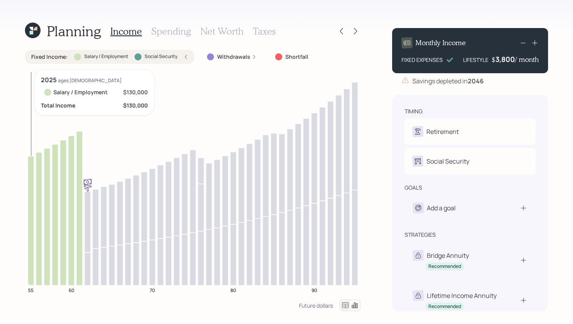
click at [32, 198] on icon at bounding box center [31, 220] width 6 height 129
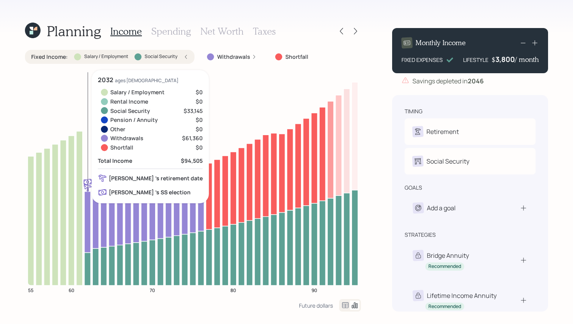
click at [88, 262] on icon at bounding box center [88, 269] width 6 height 33
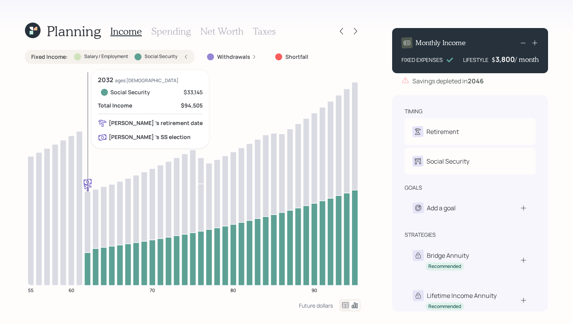
click at [88, 262] on icon at bounding box center [88, 269] width 6 height 33
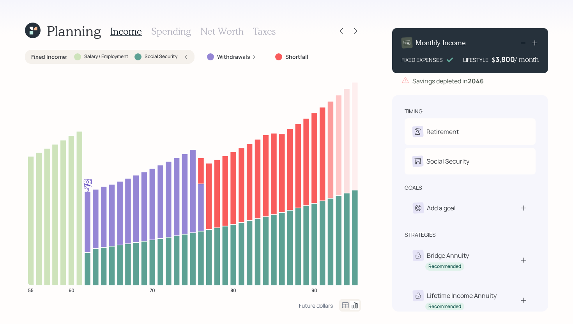
click at [61, 55] on label "Fixed Income :" at bounding box center [49, 57] width 37 height 8
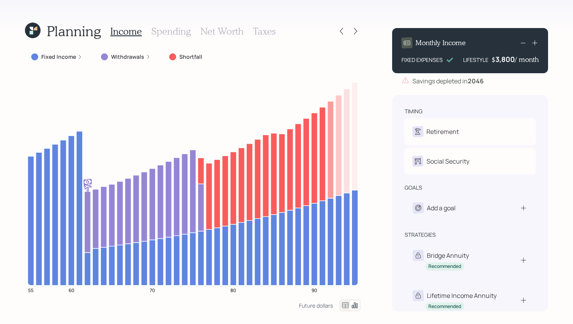
click at [74, 62] on div "Fixed Income" at bounding box center [57, 57] width 64 height 14
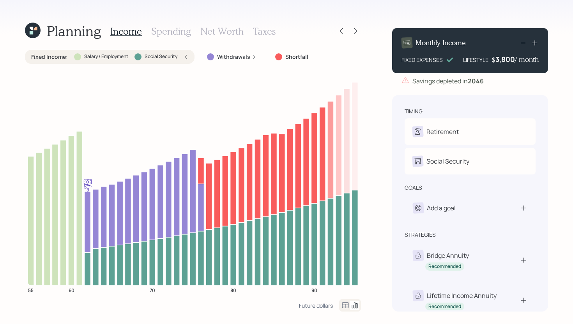
click at [74, 62] on div "Fixed Income : Salary / Employment Social Security" at bounding box center [110, 57] width 170 height 14
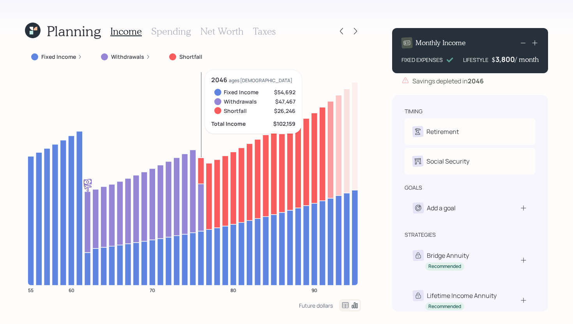
click at [202, 171] on icon at bounding box center [201, 171] width 6 height 26
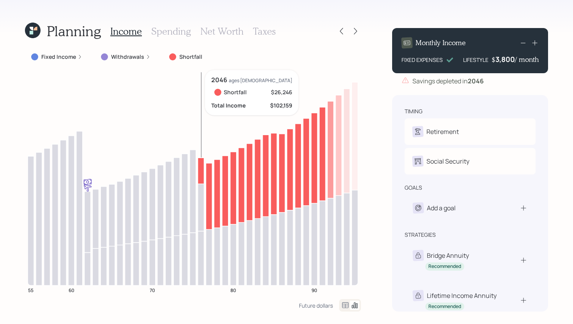
click at [202, 171] on icon at bounding box center [201, 171] width 6 height 26
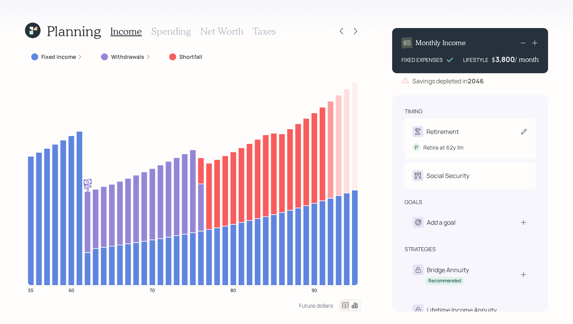
click at [441, 124] on div "Retirement P Retire at 62y 1m" at bounding box center [470, 138] width 131 height 41
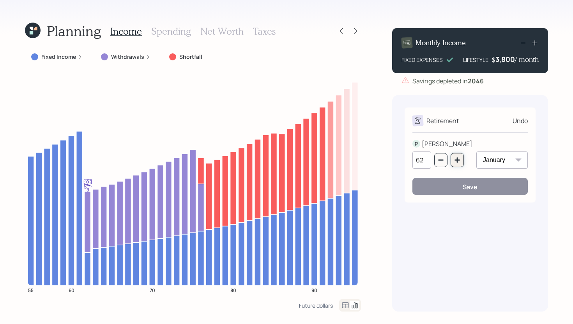
click at [456, 161] on icon "button" at bounding box center [457, 160] width 6 height 6
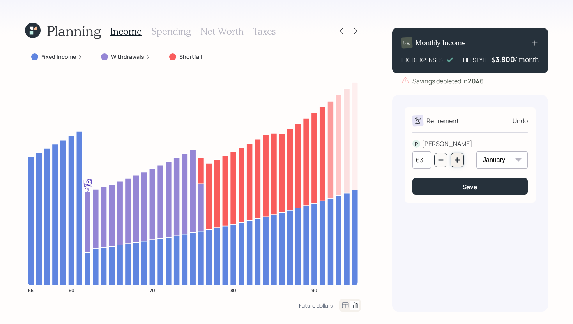
click at [456, 161] on icon "button" at bounding box center [457, 160] width 6 height 6
click at [442, 161] on icon "button" at bounding box center [440, 160] width 5 height 1
type input "65"
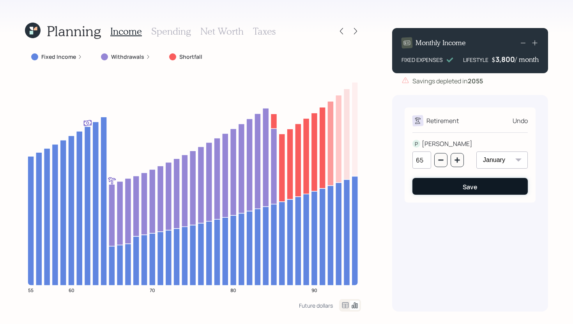
click at [454, 188] on button "Save" at bounding box center [469, 186] width 115 height 17
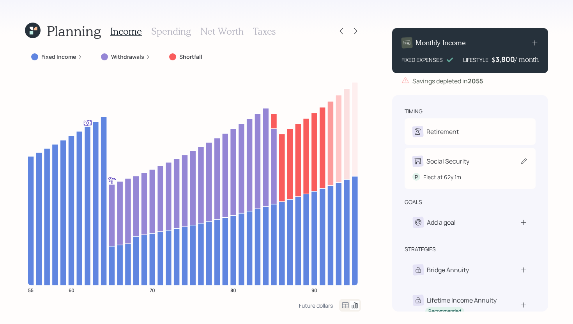
click at [470, 152] on div "Social Security P Elect at 62y 1m" at bounding box center [470, 168] width 131 height 41
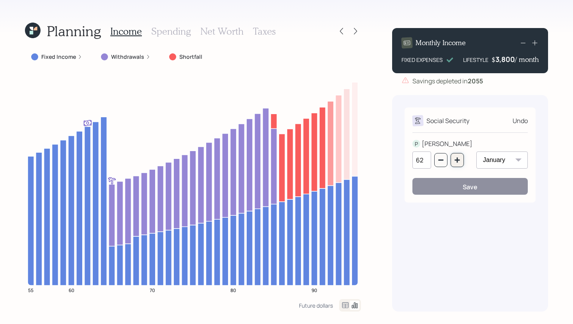
click at [458, 162] on icon "button" at bounding box center [457, 160] width 6 height 6
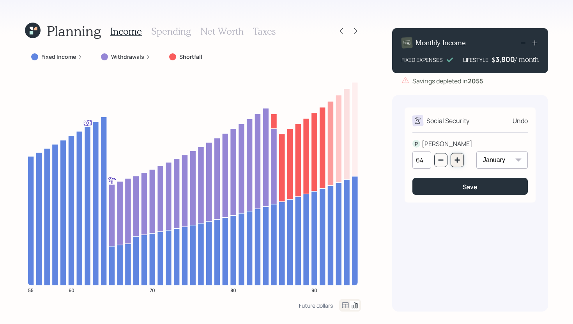
click at [458, 162] on icon "button" at bounding box center [457, 160] width 6 height 6
type input "65"
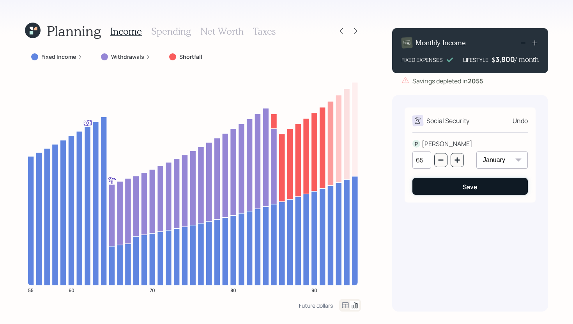
click at [461, 187] on button "Save" at bounding box center [469, 186] width 115 height 17
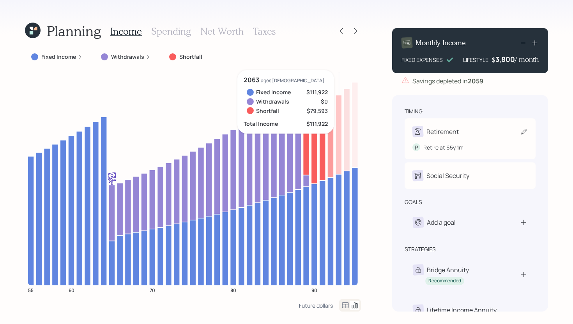
click at [466, 125] on div "Retirement P Retire at 65y 1m" at bounding box center [470, 138] width 131 height 41
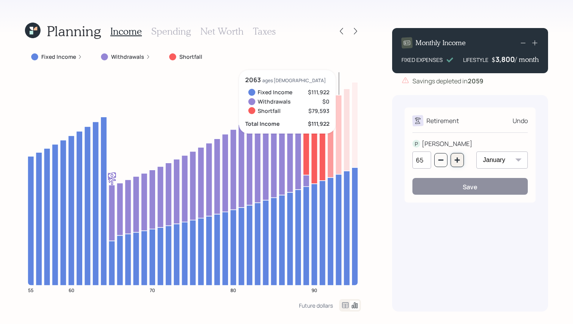
click at [457, 163] on icon "button" at bounding box center [456, 159] width 5 height 5
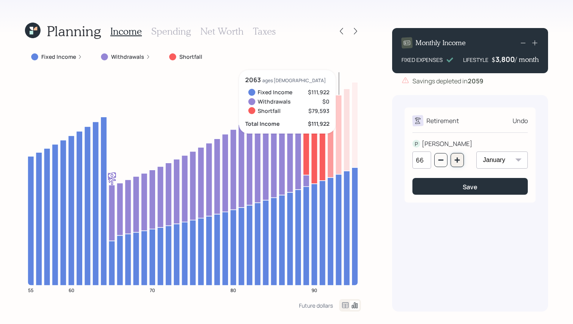
click at [457, 163] on icon "button" at bounding box center [456, 159] width 5 height 5
type input "67"
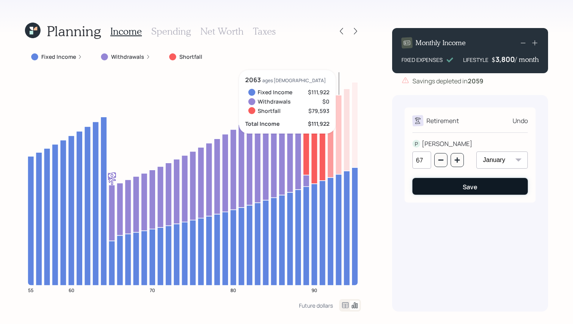
click at [453, 182] on button "Save" at bounding box center [469, 186] width 115 height 17
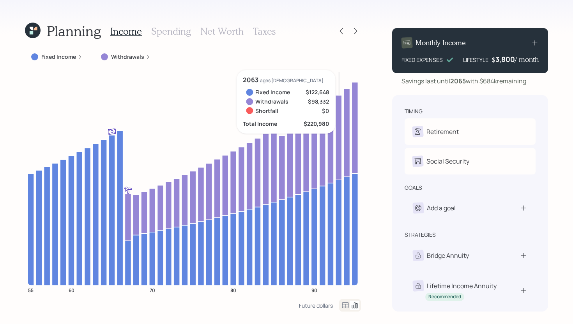
click at [461, 163] on div "Social Security" at bounding box center [447, 161] width 43 height 9
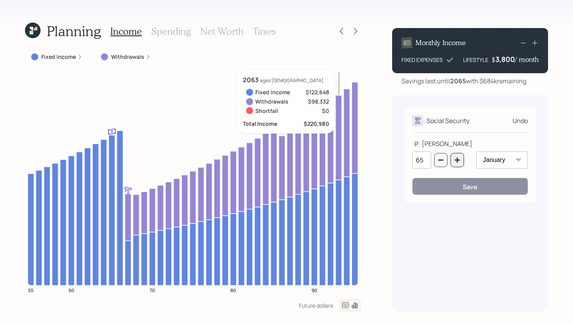
click at [461, 163] on button "button" at bounding box center [457, 160] width 13 height 14
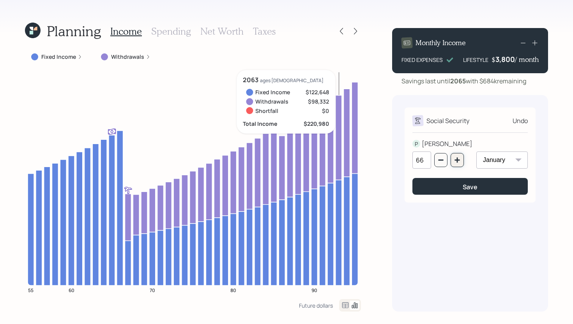
click at [461, 163] on button "button" at bounding box center [457, 160] width 13 height 14
type input "67"
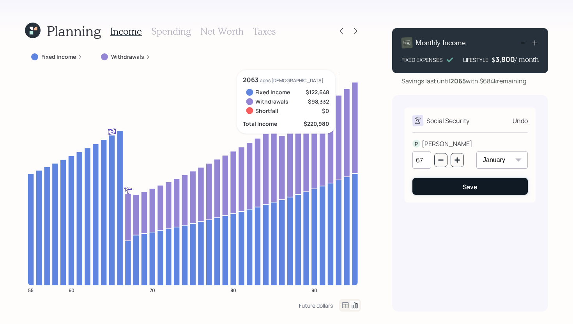
click at [451, 187] on button "Save" at bounding box center [469, 186] width 115 height 17
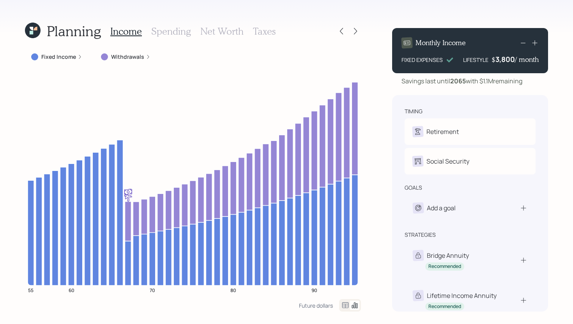
drag, startPoint x: 482, startPoint y: 81, endPoint x: 528, endPoint y: 83, distance: 46.4
click at [528, 83] on div "Savings last until [DATE] with $1.1M remaining" at bounding box center [470, 80] width 156 height 9
click at [325, 306] on div "Future dollars" at bounding box center [316, 305] width 34 height 7
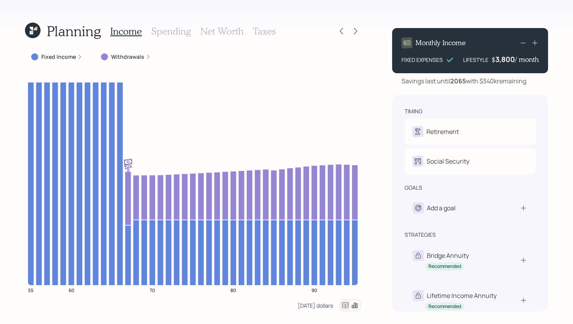
click at [325, 306] on div "[DATE] dollars" at bounding box center [315, 305] width 35 height 7
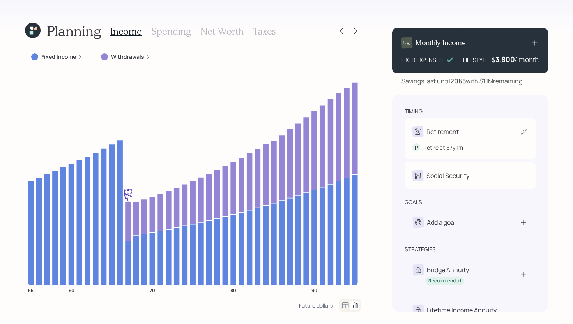
click at [455, 124] on div "Retirement P Retire at 67y 1m" at bounding box center [470, 138] width 131 height 41
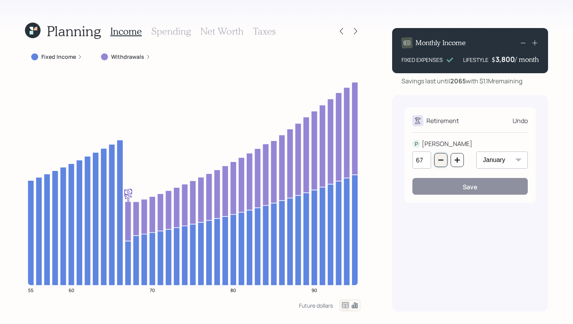
click at [441, 163] on icon "button" at bounding box center [441, 160] width 6 height 6
type input "66"
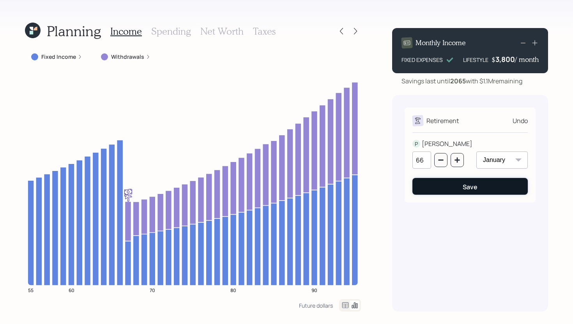
click at [452, 190] on button "Save" at bounding box center [469, 186] width 115 height 17
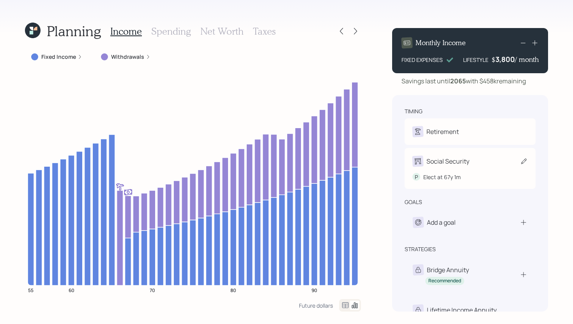
click at [467, 158] on div "Social Security" at bounding box center [447, 161] width 43 height 9
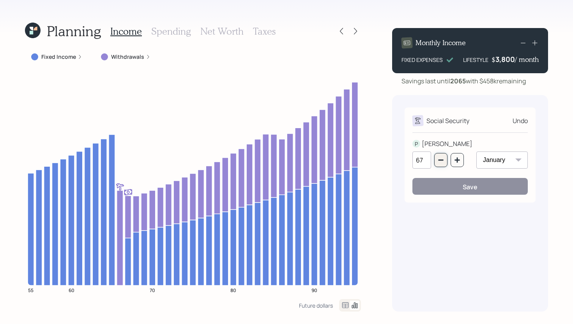
click at [442, 161] on icon "button" at bounding box center [441, 160] width 6 height 6
type input "66"
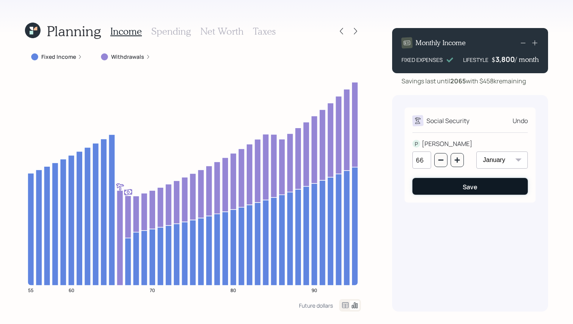
click at [443, 193] on button "Save" at bounding box center [469, 186] width 115 height 17
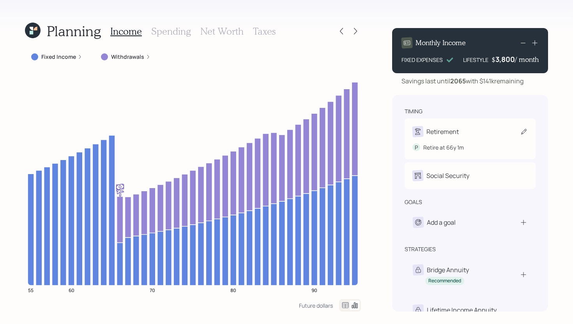
click at [435, 125] on div "Retirement P Retire at 66y 1m" at bounding box center [470, 138] width 131 height 41
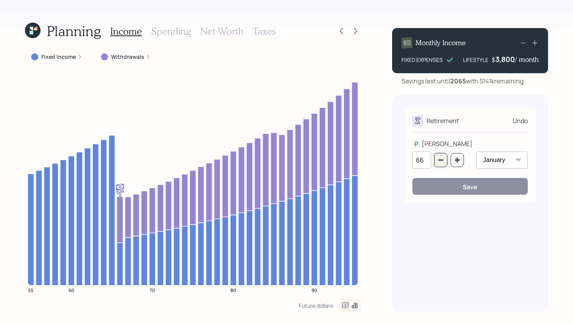
click at [439, 158] on icon "button" at bounding box center [441, 160] width 6 height 6
type input "65"
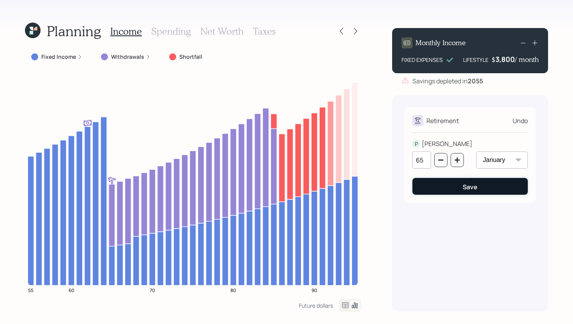
click at [439, 186] on button "Save" at bounding box center [469, 186] width 115 height 17
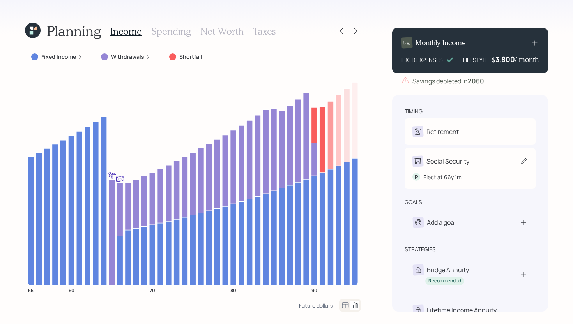
click at [454, 153] on div "Social Security P Elect at 66y 1m" at bounding box center [470, 168] width 131 height 41
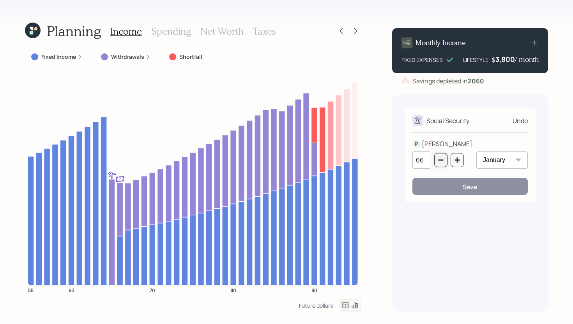
click at [445, 163] on button "button" at bounding box center [440, 160] width 13 height 14
type input "65"
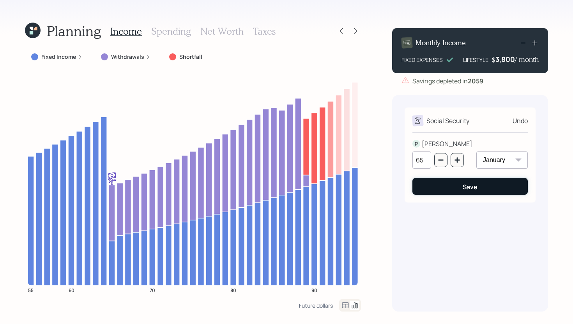
click at [446, 191] on button "Save" at bounding box center [469, 186] width 115 height 17
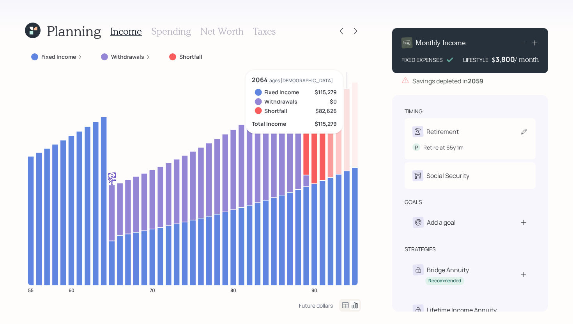
click at [433, 122] on div "Retirement P Retire at 65y 1m" at bounding box center [470, 138] width 131 height 41
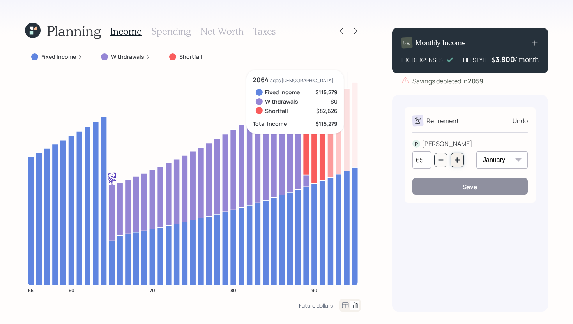
click at [460, 160] on button "button" at bounding box center [457, 160] width 13 height 14
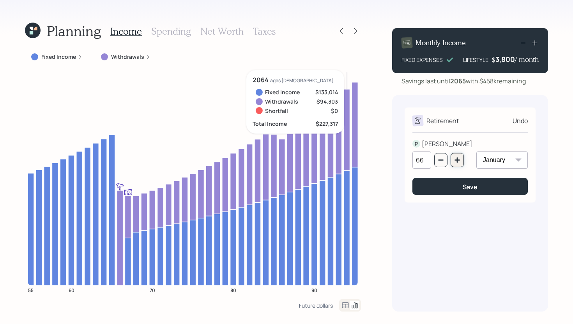
click at [459, 164] on button "button" at bounding box center [457, 160] width 13 height 14
type input "67"
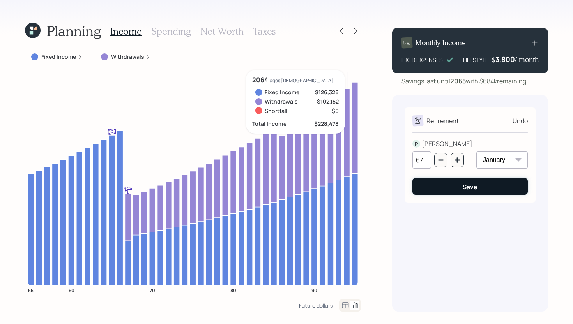
click at [459, 187] on button "Save" at bounding box center [469, 186] width 115 height 17
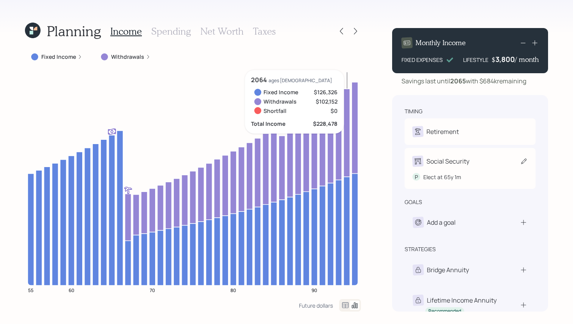
click at [463, 159] on div "Social Security" at bounding box center [447, 161] width 43 height 9
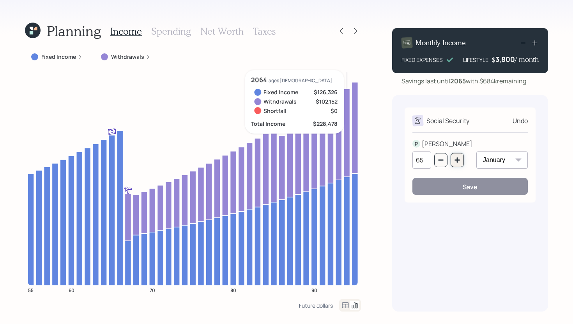
click at [462, 164] on button "button" at bounding box center [457, 160] width 13 height 14
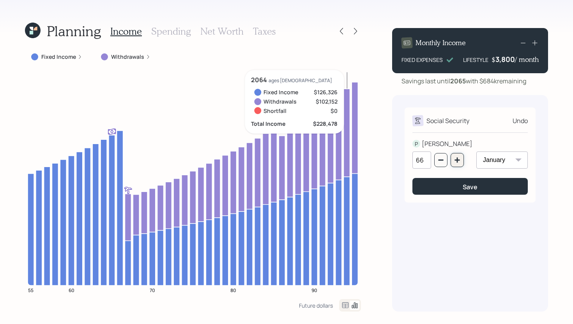
click at [462, 164] on button "button" at bounding box center [457, 160] width 13 height 14
type input "67"
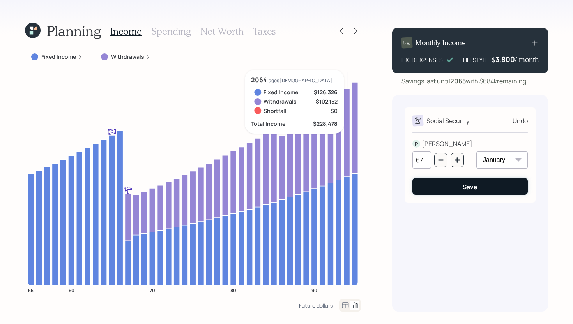
click at [458, 184] on button "Save" at bounding box center [469, 186] width 115 height 17
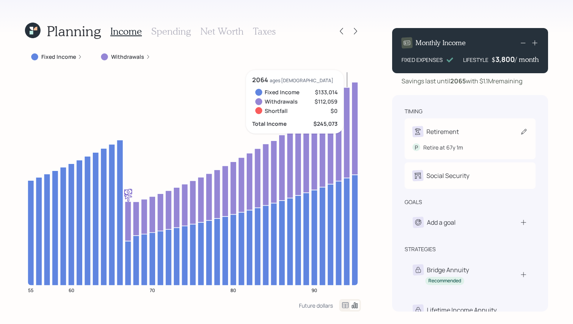
click at [483, 124] on div "Retirement P Retire at 67y 1m" at bounding box center [470, 138] width 131 height 41
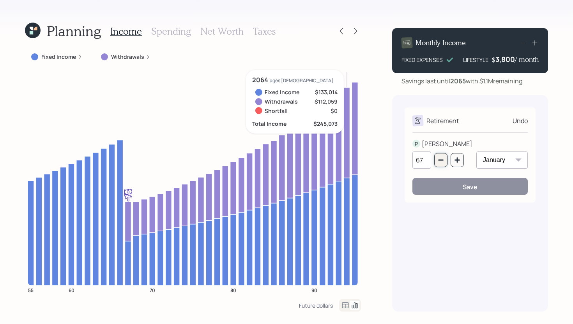
click at [444, 157] on icon "button" at bounding box center [441, 160] width 6 height 6
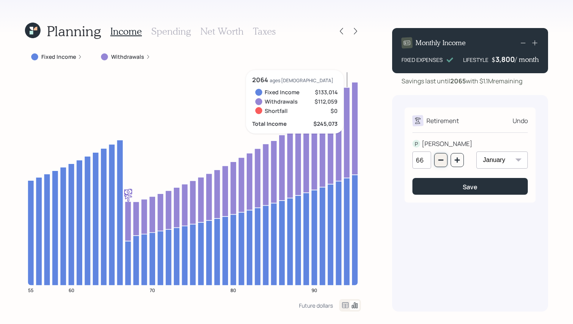
click at [444, 157] on icon "button" at bounding box center [441, 160] width 6 height 6
type input "65"
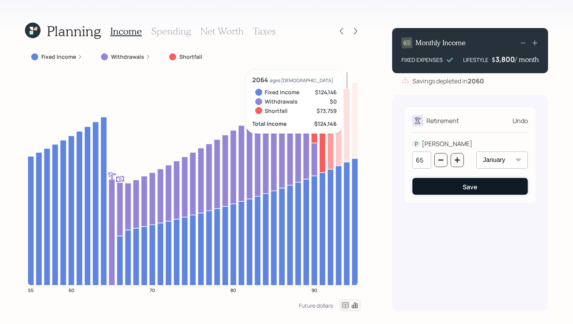
click at [443, 183] on button "Save" at bounding box center [469, 186] width 115 height 17
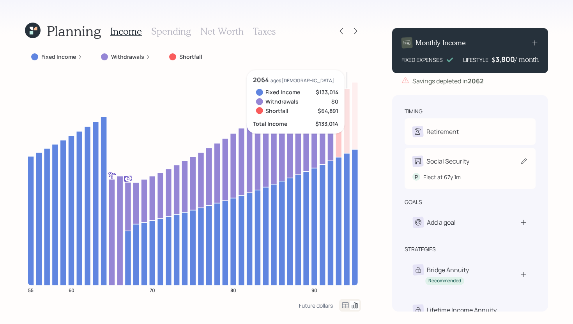
click at [451, 156] on div "Social Security P Elect at 67y 1m" at bounding box center [470, 168] width 131 height 41
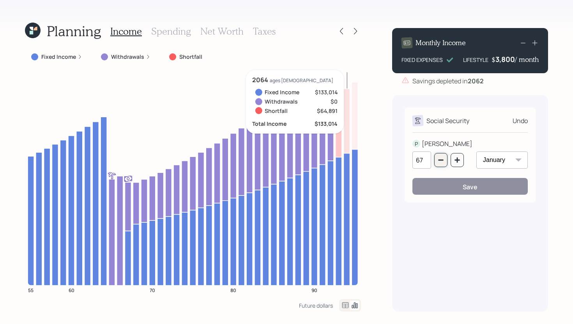
click at [443, 163] on button "button" at bounding box center [440, 160] width 13 height 14
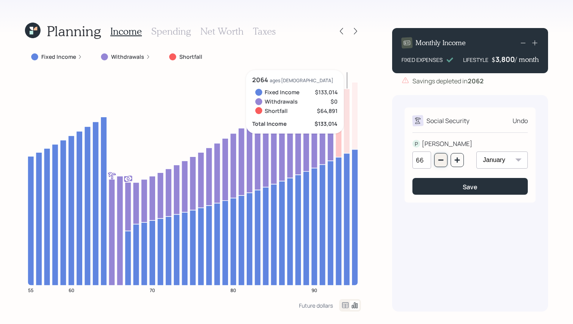
click at [443, 163] on button "button" at bounding box center [440, 160] width 13 height 14
type input "65"
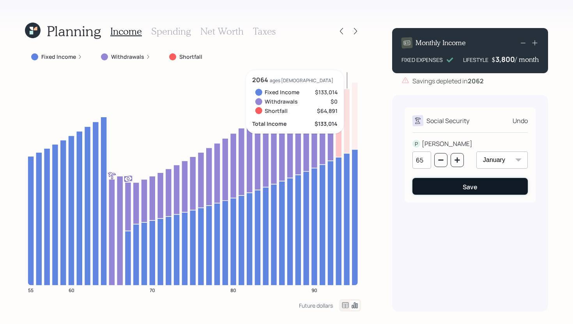
click at [445, 186] on button "Save" at bounding box center [469, 186] width 115 height 17
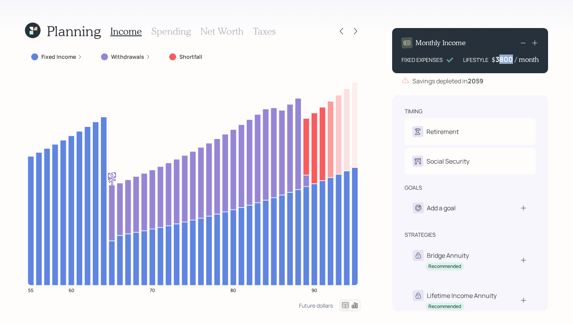
drag, startPoint x: 513, startPoint y: 58, endPoint x: 500, endPoint y: 59, distance: 13.3
click at [500, 59] on div "3800" at bounding box center [504, 59] width 19 height 9
click at [370, 140] on div "Planning Income Spending Net Worth Taxes Fixed Income Withdrawals Shortfall 55 …" at bounding box center [286, 162] width 573 height 324
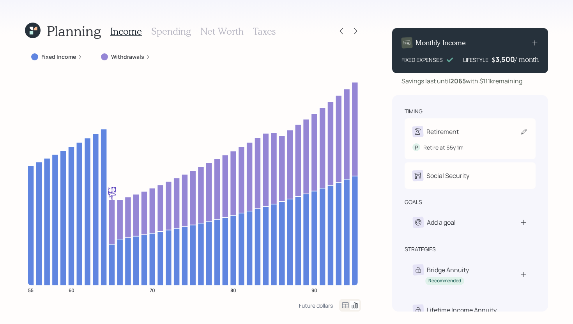
click at [457, 124] on div "Retirement P Retire at 65y 1m" at bounding box center [470, 138] width 131 height 41
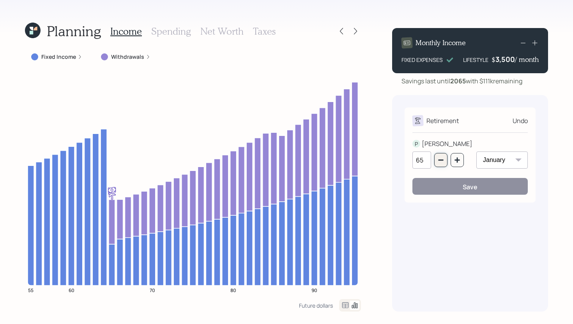
click at [440, 157] on icon "button" at bounding box center [441, 160] width 6 height 6
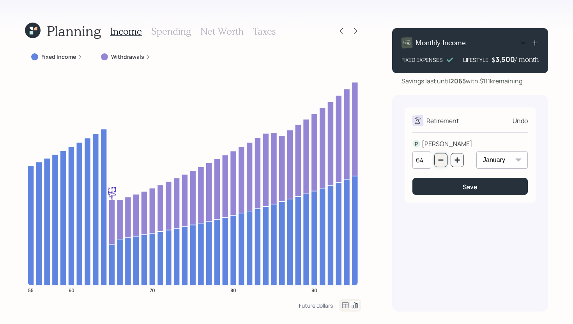
click at [440, 157] on icon "button" at bounding box center [441, 160] width 6 height 6
type input "62"
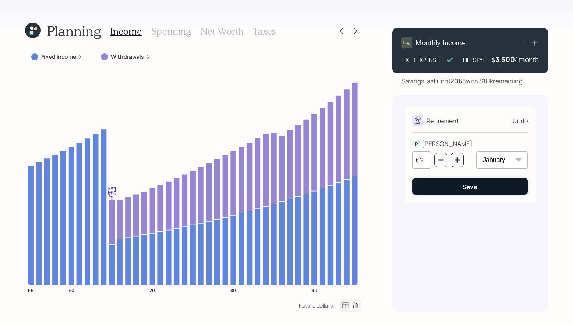
click at [445, 189] on button "Save" at bounding box center [469, 186] width 115 height 17
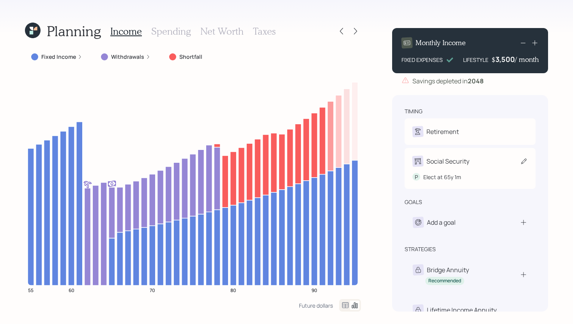
click at [451, 161] on div "Social Security" at bounding box center [447, 161] width 43 height 9
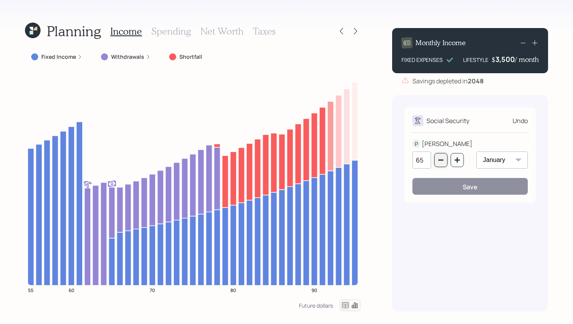
click at [442, 162] on icon "button" at bounding box center [441, 160] width 6 height 6
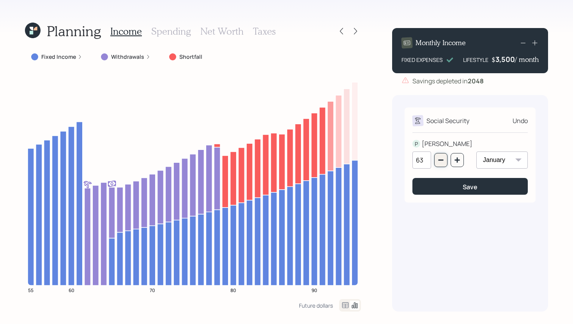
click at [442, 162] on icon "button" at bounding box center [441, 160] width 6 height 6
type input "62"
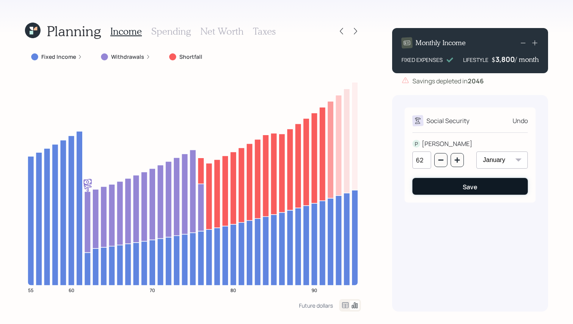
click at [442, 186] on button "Save" at bounding box center [469, 186] width 115 height 17
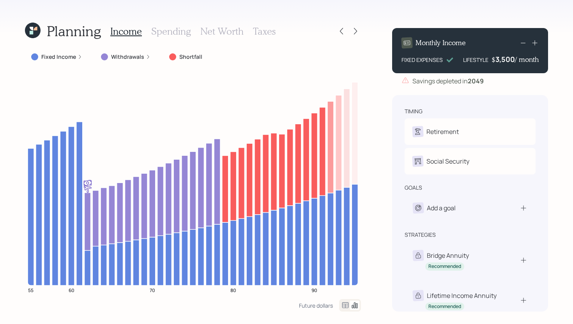
click at [512, 60] on div "3,500" at bounding box center [504, 59] width 19 height 9
click at [512, 60] on div "3500" at bounding box center [504, 59] width 19 height 9
click at [511, 60] on div "3500" at bounding box center [504, 59] width 19 height 9
click at [378, 144] on div "Planning Income Spending Net Worth Taxes Fixed Income Withdrawals Shortfall 55 …" at bounding box center [286, 162] width 573 height 324
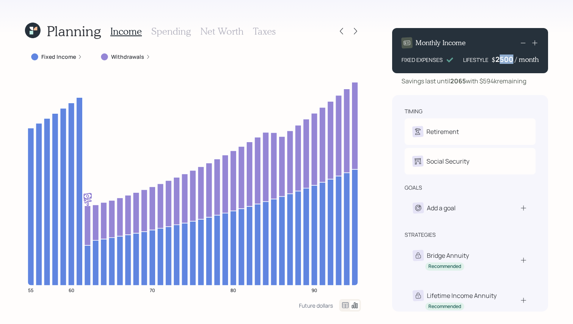
drag, startPoint x: 513, startPoint y: 59, endPoint x: 500, endPoint y: 59, distance: 13.3
click at [500, 59] on div "2500" at bounding box center [504, 59] width 19 height 9
click at [383, 135] on div "Planning Income Spending Net Worth Taxes Fixed Income Withdrawals 55 60 70 80 9…" at bounding box center [286, 162] width 573 height 324
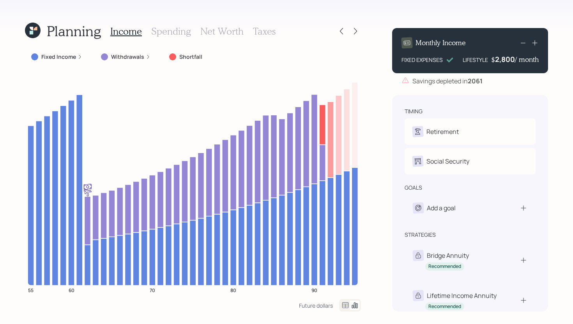
click at [515, 60] on h4 "/ month" at bounding box center [527, 59] width 24 height 9
drag, startPoint x: 514, startPoint y: 58, endPoint x: 497, endPoint y: 58, distance: 17.2
click at [497, 58] on div "2800" at bounding box center [504, 59] width 19 height 9
click at [381, 129] on div "Planning Income Spending Net Worth Taxes Fixed Income Withdrawals Shortfall 55 …" at bounding box center [286, 162] width 573 height 324
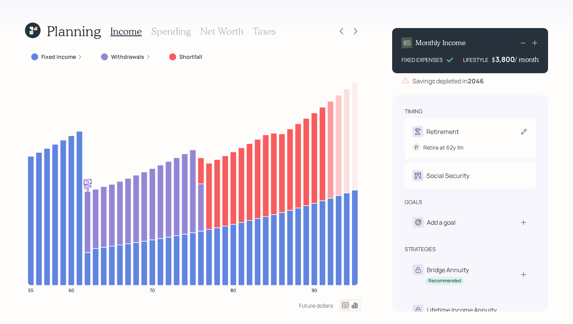
click at [450, 123] on div "Retirement P Retire at 62y 1m" at bounding box center [470, 138] width 131 height 41
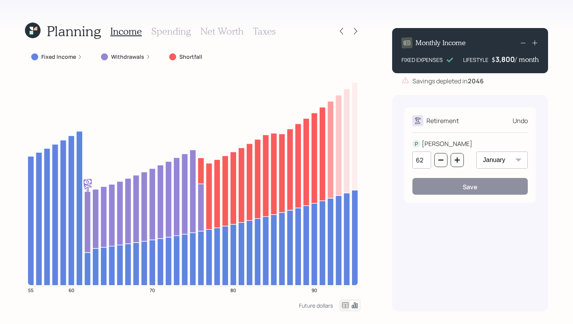
click at [454, 167] on div "62" at bounding box center [437, 160] width 51 height 17
click at [457, 165] on button "button" at bounding box center [457, 160] width 13 height 14
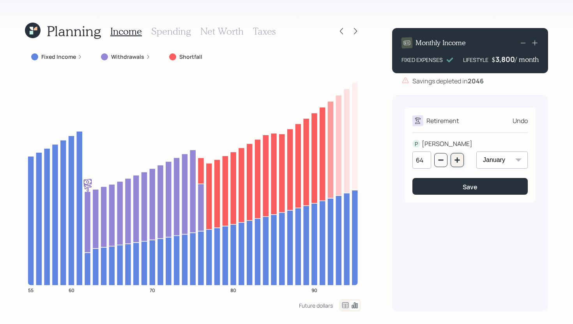
click at [457, 165] on button "button" at bounding box center [457, 160] width 13 height 14
type input "65"
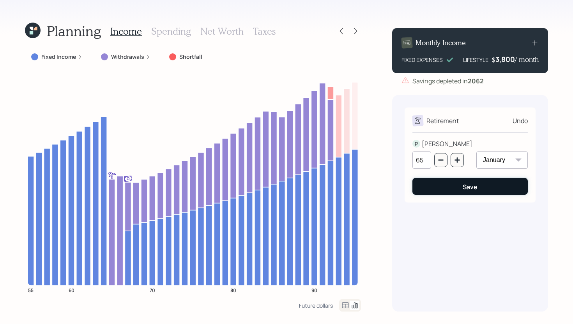
click at [458, 186] on button "Save" at bounding box center [469, 186] width 115 height 17
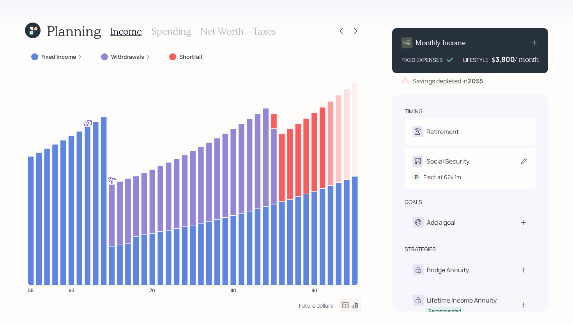
click at [463, 150] on div "Social Security P Elect at 62y 1m" at bounding box center [470, 168] width 131 height 41
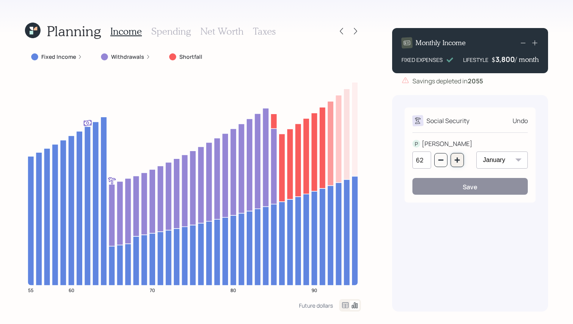
click at [462, 162] on button "button" at bounding box center [457, 160] width 13 height 14
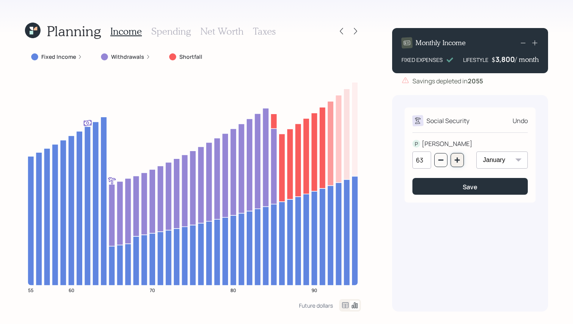
click at [462, 162] on button "button" at bounding box center [457, 160] width 13 height 14
type input "65"
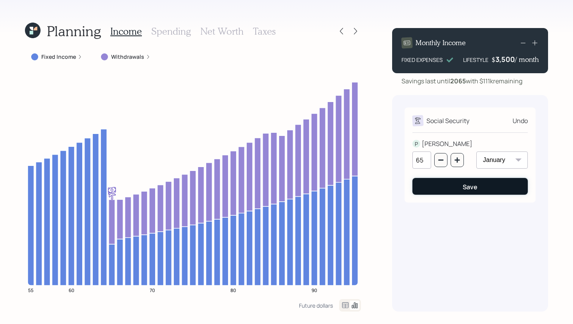
click at [464, 186] on div "Save" at bounding box center [470, 187] width 15 height 9
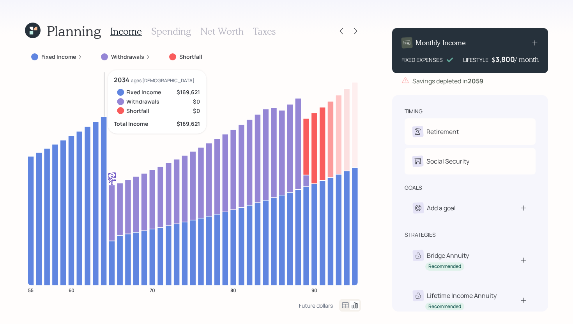
click at [105, 145] on icon at bounding box center [104, 201] width 6 height 169
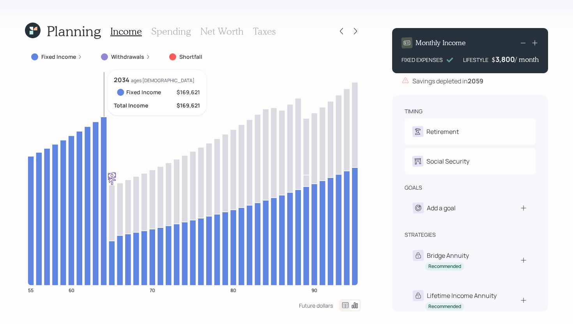
click at [105, 145] on icon at bounding box center [104, 201] width 6 height 169
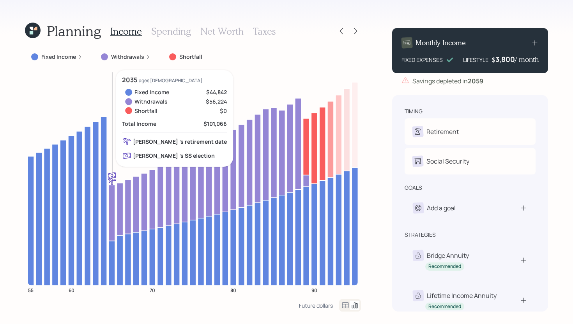
click at [112, 252] on icon at bounding box center [112, 263] width 6 height 44
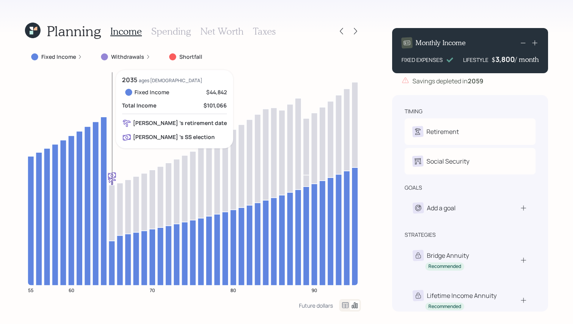
click at [112, 252] on icon at bounding box center [112, 263] width 6 height 44
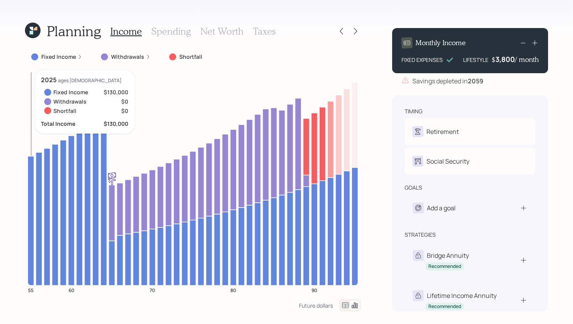
click at [29, 258] on icon at bounding box center [31, 220] width 6 height 129
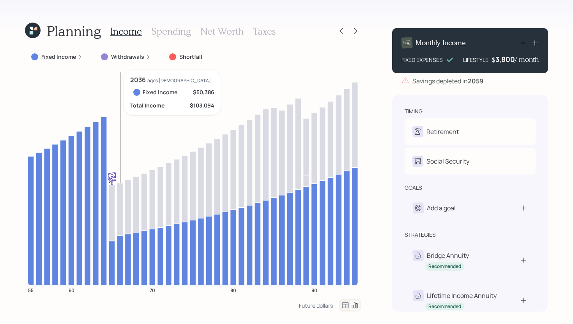
click at [119, 251] on icon at bounding box center [120, 260] width 6 height 50
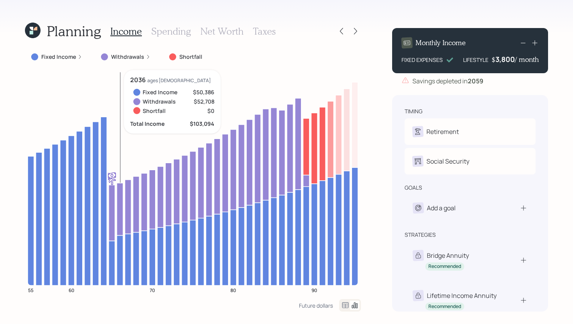
click at [121, 223] on icon at bounding box center [120, 209] width 6 height 52
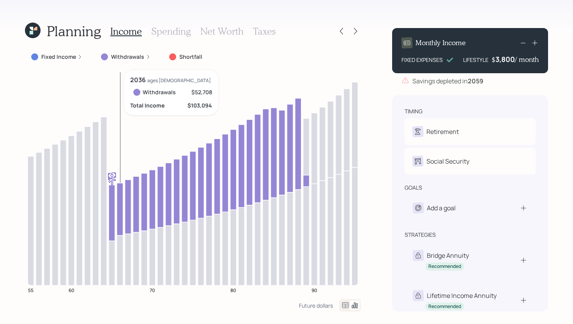
click at [121, 223] on icon at bounding box center [120, 209] width 6 height 52
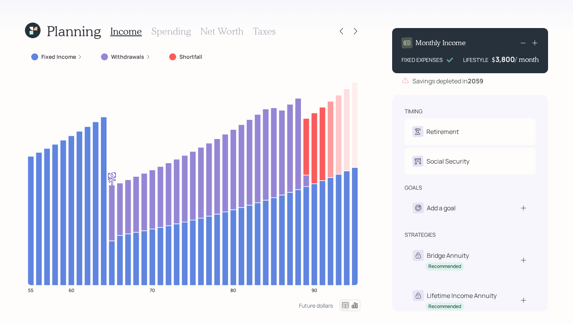
click at [176, 29] on h3 "Spending" at bounding box center [171, 31] width 40 height 11
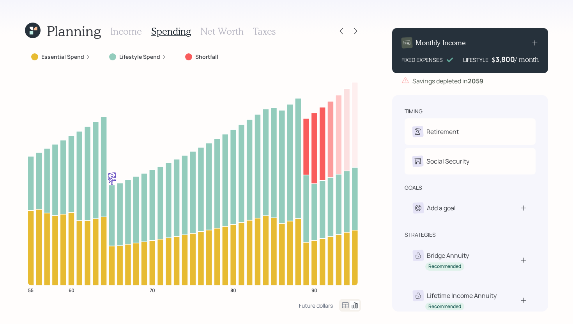
click at [73, 55] on label "Essential Spend" at bounding box center [62, 57] width 43 height 8
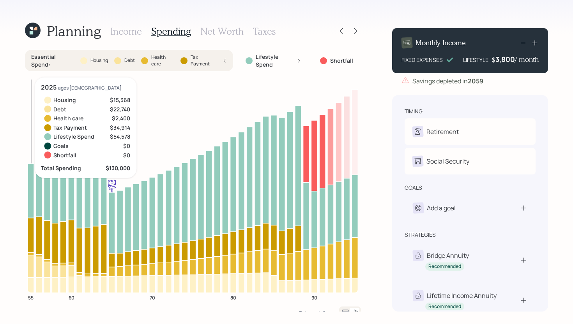
click at [33, 268] on icon at bounding box center [31, 266] width 6 height 23
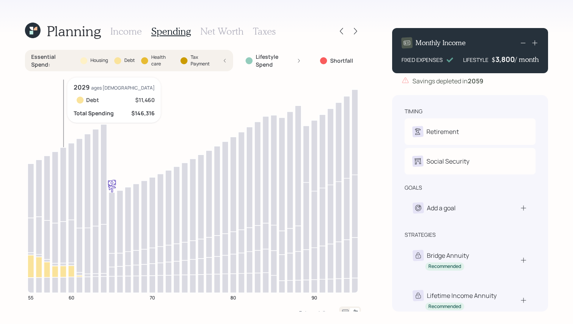
click at [63, 274] on icon at bounding box center [63, 271] width 6 height 11
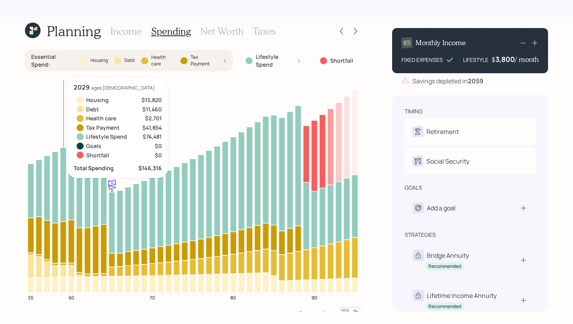
click at [67, 286] on icon "55 60 70 80 90" at bounding box center [193, 192] width 336 height 229
click at [64, 284] on icon at bounding box center [63, 285] width 6 height 16
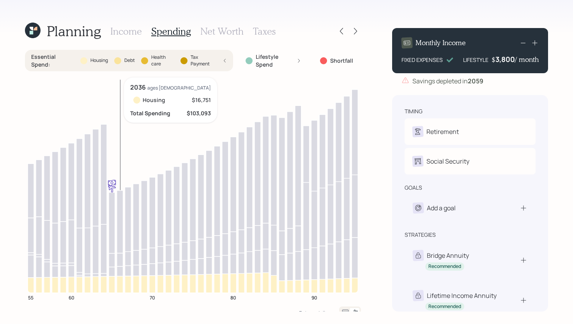
click at [120, 283] on icon at bounding box center [120, 284] width 6 height 17
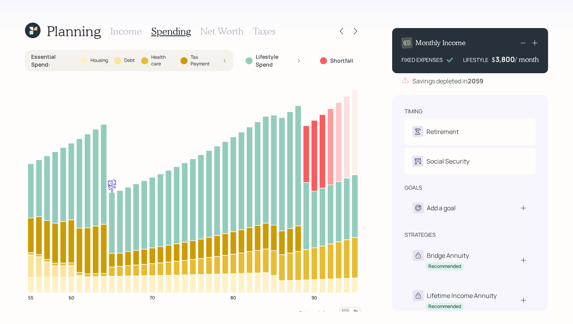
click at [124, 57] on label "Debt" at bounding box center [129, 60] width 11 height 7
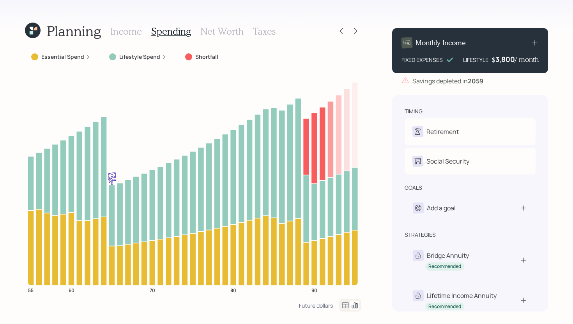
click at [131, 31] on h3 "Income" at bounding box center [126, 31] width 32 height 11
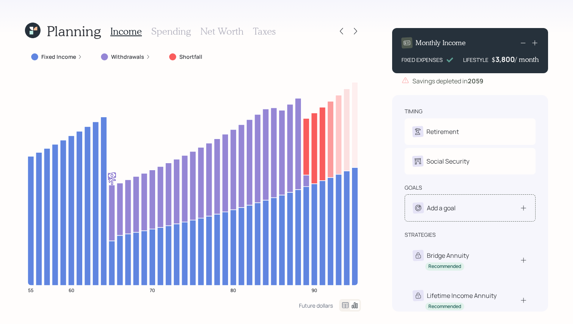
click at [467, 209] on div "Add a goal" at bounding box center [470, 208] width 115 height 11
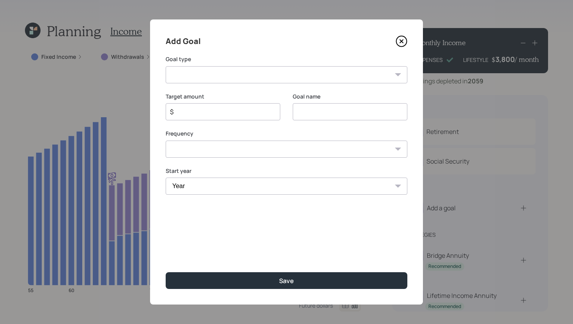
click at [297, 74] on select "Create an emergency fund Donate to charity Purchase a home Make a purchase Supp…" at bounding box center [287, 74] width 242 height 17
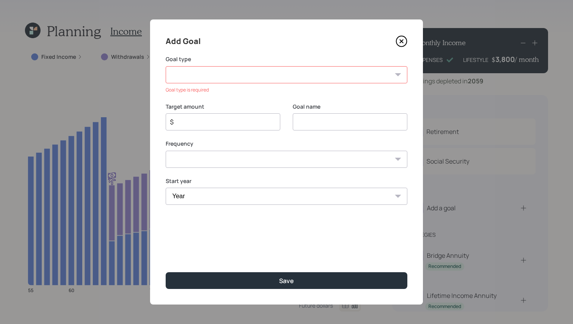
click at [399, 42] on icon at bounding box center [402, 41] width 12 height 12
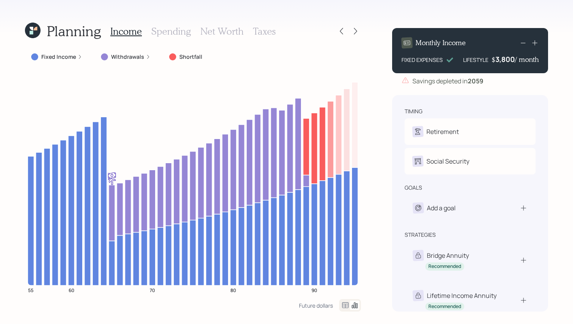
click at [260, 30] on h3 "Taxes" at bounding box center [264, 31] width 23 height 11
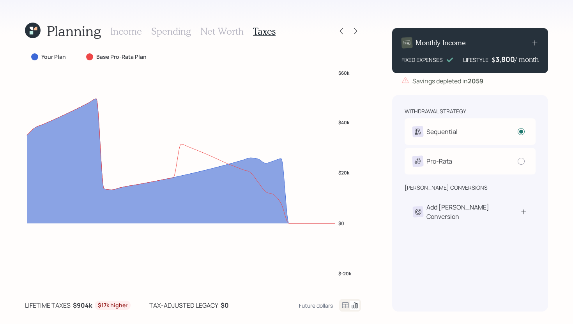
click at [207, 33] on h3 "Net Worth" at bounding box center [221, 31] width 43 height 11
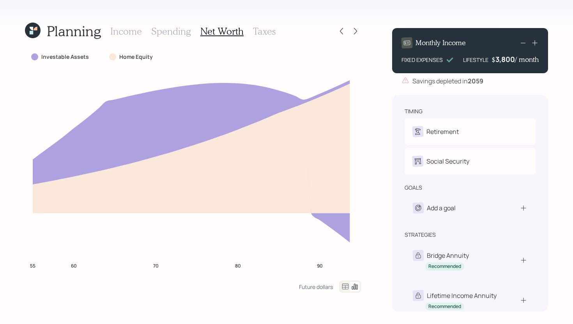
click at [131, 33] on h3 "Income" at bounding box center [126, 31] width 32 height 11
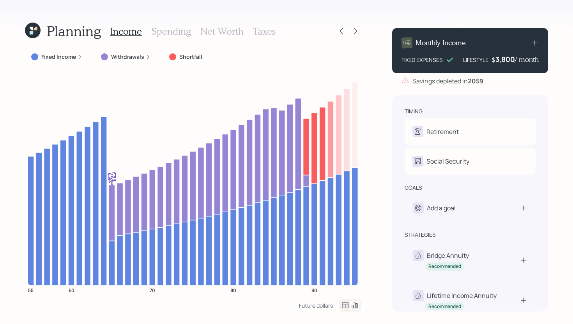
click at [267, 34] on h3 "Taxes" at bounding box center [264, 31] width 23 height 11
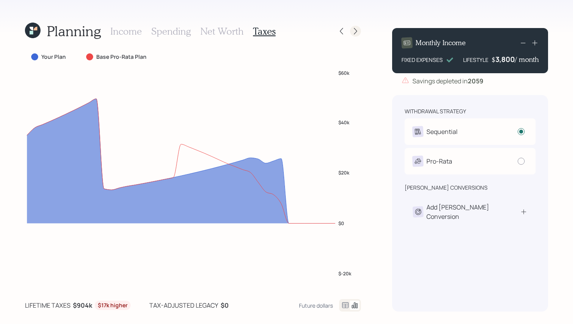
click at [358, 33] on icon at bounding box center [356, 31] width 8 height 8
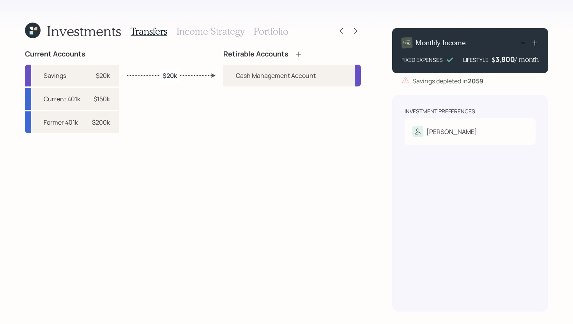
click at [299, 54] on icon at bounding box center [299, 54] width 8 height 8
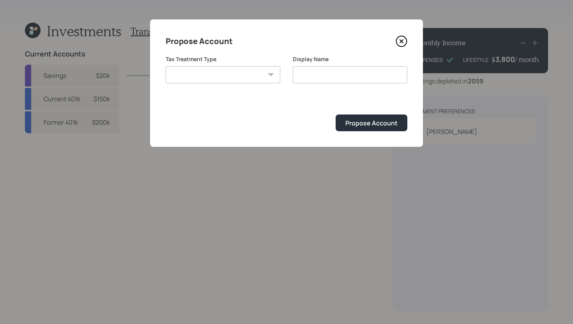
click at [234, 75] on select "[PERSON_NAME] Taxable Traditional" at bounding box center [223, 74] width 115 height 17
select select "traditional"
click at [166, 66] on select "[PERSON_NAME] Taxable Traditional" at bounding box center [223, 74] width 115 height 17
click at [335, 76] on input "Traditional" at bounding box center [350, 74] width 115 height 17
type input "Traditional IRA"
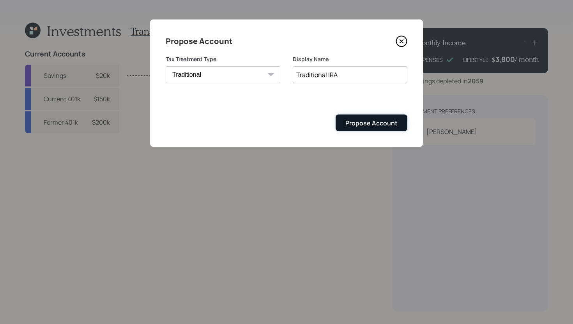
click at [389, 122] on div "Propose Account" at bounding box center [371, 123] width 52 height 9
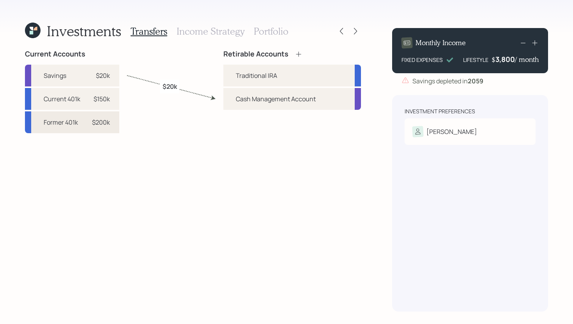
click at [108, 123] on div "$200k" at bounding box center [101, 122] width 18 height 9
click at [269, 79] on div "Traditional IRA" at bounding box center [256, 75] width 41 height 9
select select "70ed37ed-58f5-4cd3-adec-90d3ae22820c"
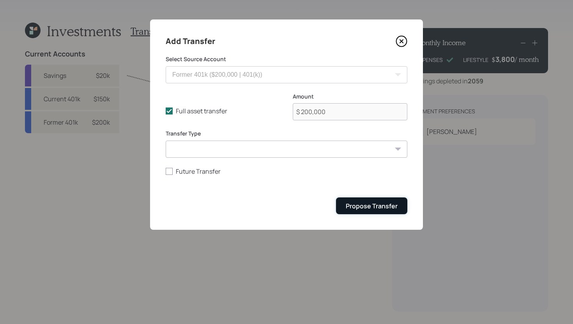
click at [360, 204] on div "Propose Transfer" at bounding box center [372, 206] width 52 height 9
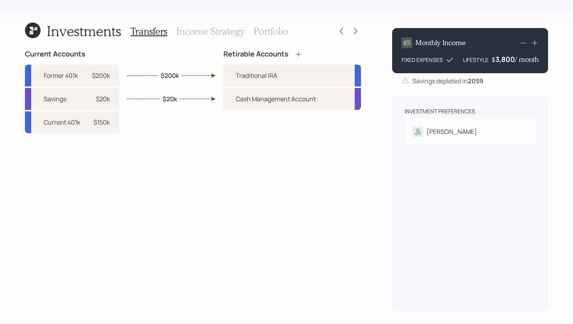
click at [230, 35] on h3 "Income Strategy" at bounding box center [211, 31] width 68 height 11
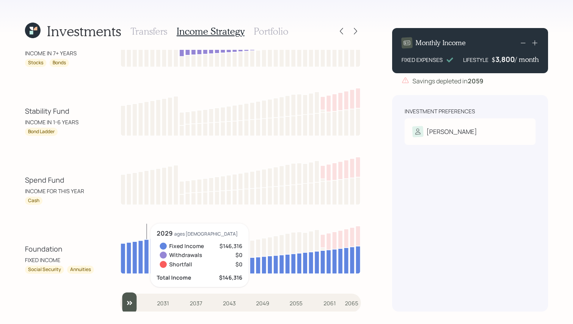
scroll to position [35, 0]
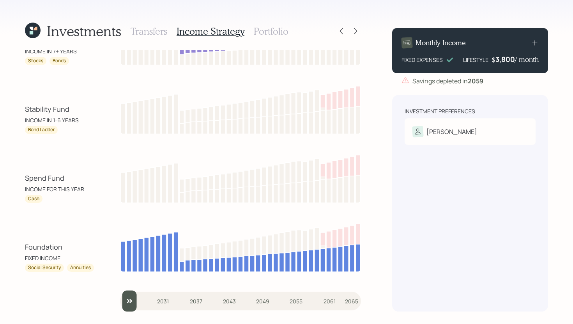
click at [132, 297] on input "slider" at bounding box center [240, 301] width 241 height 21
click at [143, 301] on input "slider" at bounding box center [240, 301] width 241 height 21
click at [149, 300] on input "slider" at bounding box center [240, 301] width 241 height 21
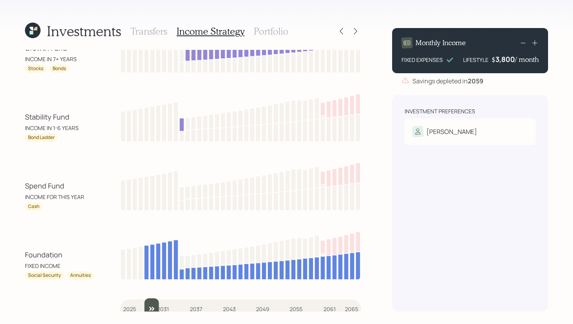
scroll to position [28, 0]
click at [152, 304] on input "slider" at bounding box center [240, 308] width 241 height 21
click at [157, 304] on input "slider" at bounding box center [240, 308] width 241 height 21
click at [164, 303] on input "slider" at bounding box center [240, 308] width 241 height 21
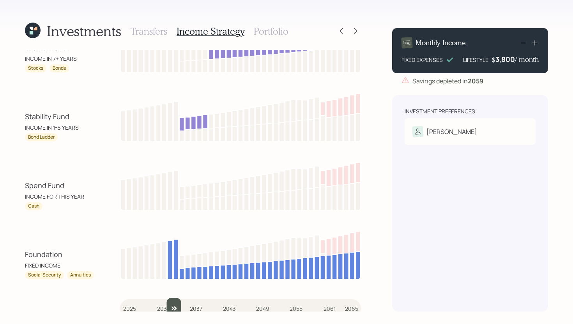
click at [170, 303] on input "slider" at bounding box center [240, 308] width 241 height 21
click at [174, 303] on input "slider" at bounding box center [240, 308] width 241 height 21
click at [177, 303] on input "slider" at bounding box center [240, 308] width 241 height 21
click at [184, 302] on input "slider" at bounding box center [240, 308] width 241 height 21
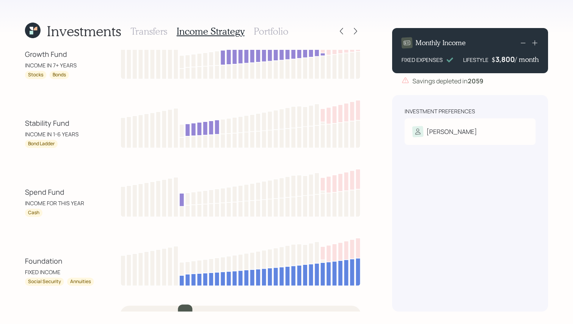
scroll to position [24, 0]
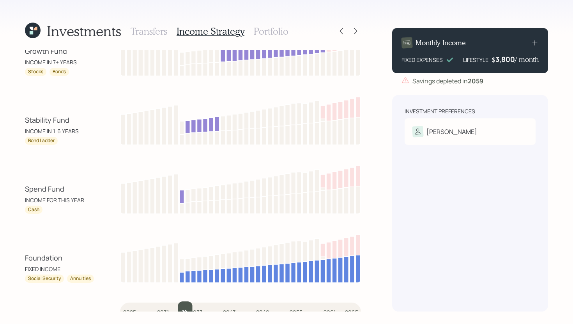
click at [186, 304] on input "slider" at bounding box center [240, 312] width 241 height 21
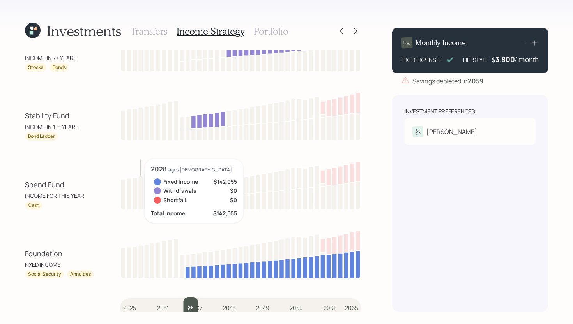
scroll to position [30, 0]
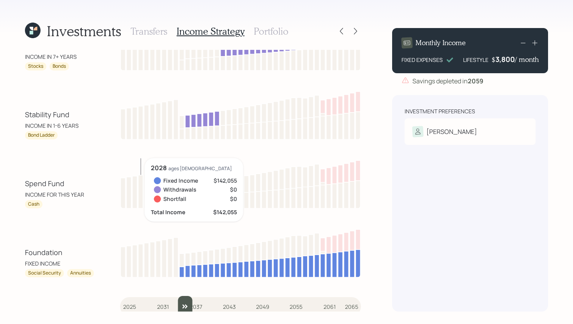
drag, startPoint x: 188, startPoint y: 299, endPoint x: 183, endPoint y: 300, distance: 5.1
click at [183, 300] on input "slider" at bounding box center [240, 306] width 241 height 21
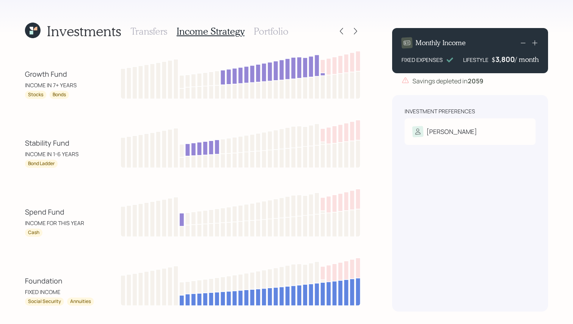
scroll to position [1, 0]
drag, startPoint x: 24, startPoint y: 143, endPoint x: 81, endPoint y: 145, distance: 57.0
click at [81, 145] on div "Investments Transfers Income Strategy Portfolio Growth Fund INCOME IN 7+ YEARS …" at bounding box center [286, 162] width 573 height 324
click at [81, 145] on div "Stability Fund" at bounding box center [60, 143] width 70 height 11
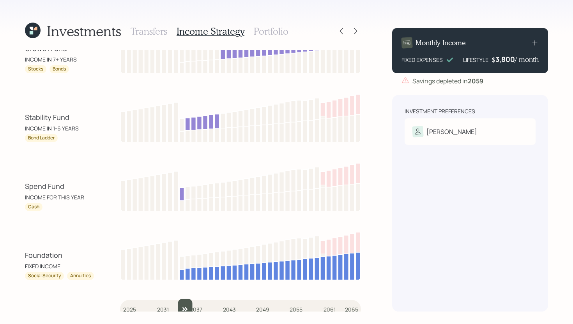
scroll to position [30, 0]
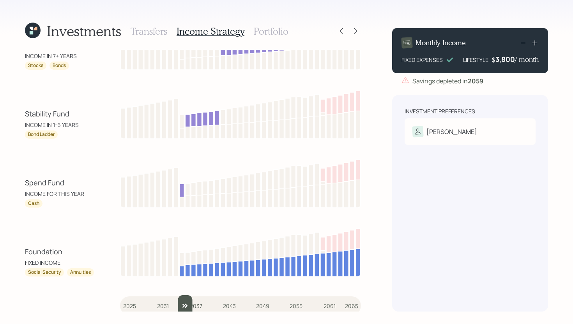
click at [186, 302] on input "slider" at bounding box center [240, 305] width 241 height 21
click at [193, 302] on input "slider" at bounding box center [240, 305] width 241 height 21
click at [200, 302] on input "slider" at bounding box center [240, 305] width 241 height 21
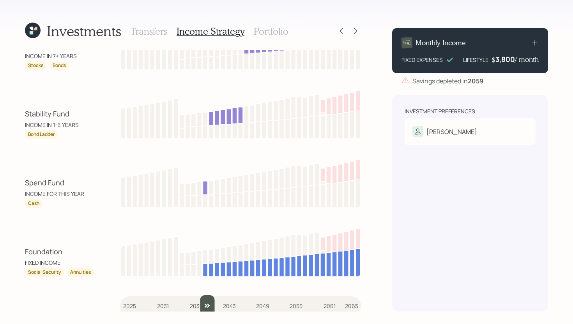
click at [205, 302] on input "slider" at bounding box center [240, 305] width 241 height 21
click at [209, 302] on input "slider" at bounding box center [240, 305] width 241 height 21
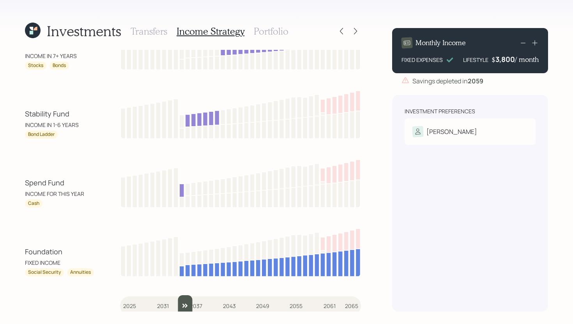
drag, startPoint x: 213, startPoint y: 302, endPoint x: 182, endPoint y: 300, distance: 30.9
click at [182, 300] on input "slider" at bounding box center [240, 305] width 241 height 21
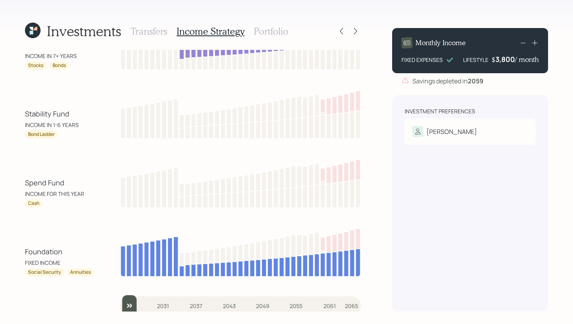
drag, startPoint x: 187, startPoint y: 306, endPoint x: 106, endPoint y: 306, distance: 81.1
click at [120, 306] on input "slider" at bounding box center [240, 305] width 241 height 21
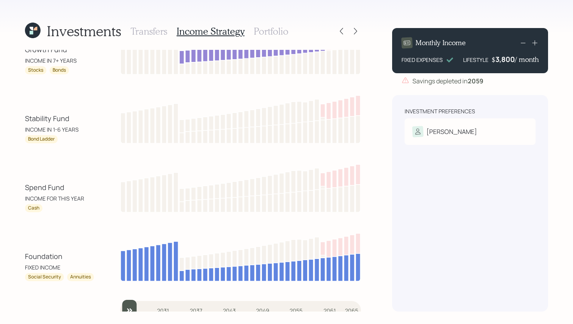
scroll to position [35, 0]
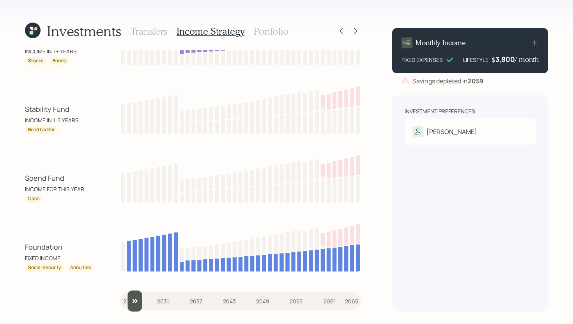
click at [131, 300] on input "slider" at bounding box center [240, 301] width 241 height 21
click at [134, 300] on input "slider" at bounding box center [240, 301] width 241 height 21
click at [145, 302] on input "slider" at bounding box center [240, 301] width 241 height 21
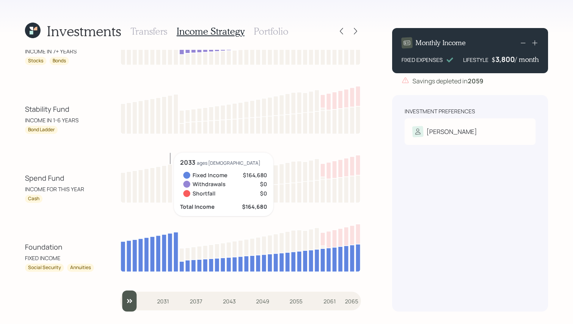
drag, startPoint x: 148, startPoint y: 306, endPoint x: 108, endPoint y: 306, distance: 40.5
click at [120, 306] on input "slider" at bounding box center [240, 301] width 241 height 21
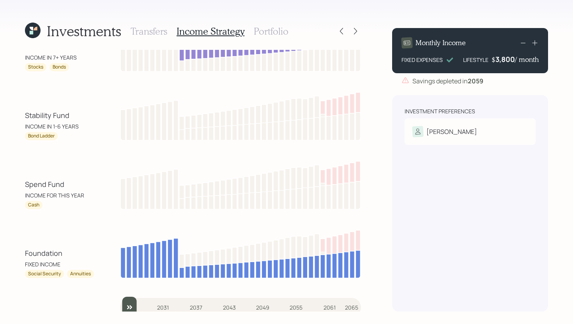
click at [132, 303] on input "slider" at bounding box center [240, 307] width 241 height 21
click at [139, 303] on input "slider" at bounding box center [240, 307] width 241 height 21
click at [145, 303] on input "slider" at bounding box center [240, 307] width 241 height 21
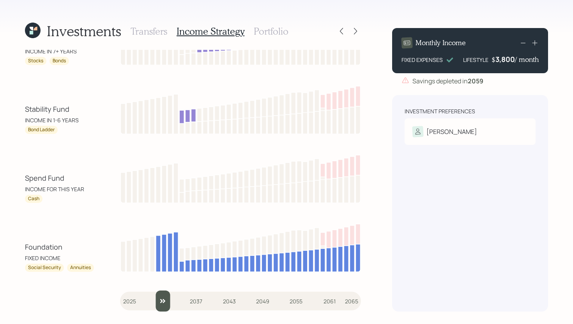
click at [156, 302] on input "slider" at bounding box center [240, 301] width 241 height 21
click at [162, 302] on input "slider" at bounding box center [240, 301] width 241 height 21
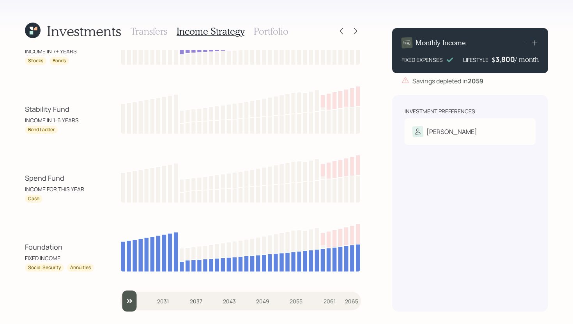
type input "2025"
drag, startPoint x: 168, startPoint y: 303, endPoint x: 103, endPoint y: 301, distance: 64.7
click at [103, 302] on div "Growth Fund INCOME IN 7+ YEARS Stocks Bonds Stability Fund INCOME IN 1-6 YEARS …" at bounding box center [193, 181] width 336 height 262
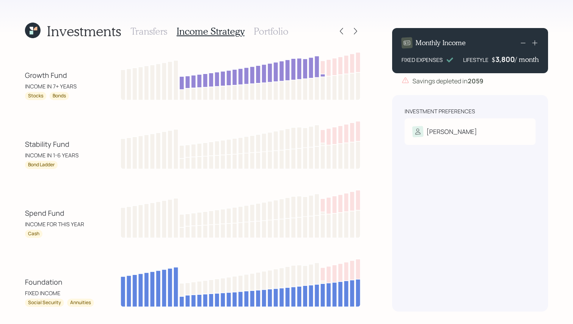
click at [272, 32] on h3 "Portfolio" at bounding box center [271, 31] width 35 height 11
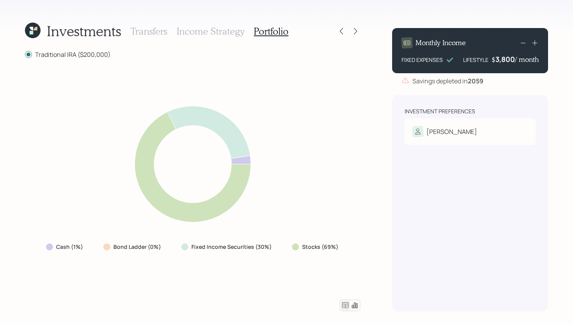
click at [344, 306] on icon at bounding box center [345, 305] width 9 height 9
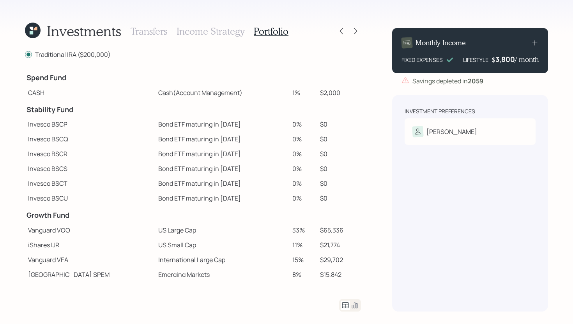
drag, startPoint x: 294, startPoint y: 93, endPoint x: 276, endPoint y: 92, distance: 18.7
click at [275, 92] on tr "CASH Cash (Account Management) 1% $2,000" at bounding box center [193, 92] width 336 height 15
click at [268, 89] on td "Cash (Account Management)" at bounding box center [222, 92] width 134 height 15
drag, startPoint x: 294, startPoint y: 93, endPoint x: 262, endPoint y: 93, distance: 32.7
click at [262, 93] on tr "CASH Cash (Account Management) 1% $2,000" at bounding box center [193, 92] width 336 height 15
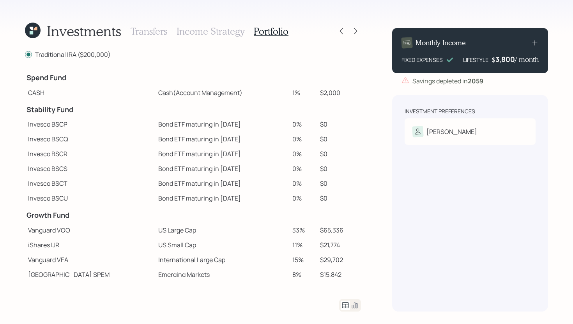
click at [303, 93] on td "1%" at bounding box center [303, 92] width 28 height 15
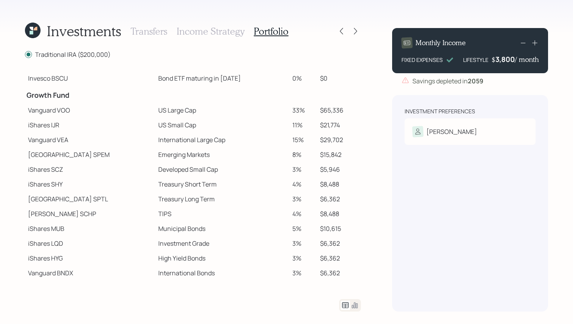
scroll to position [138, 0]
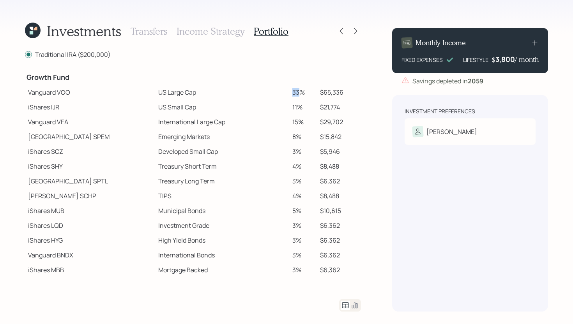
drag, startPoint x: 289, startPoint y: 92, endPoint x: 281, endPoint y: 92, distance: 7.8
click at [289, 92] on td "33%" at bounding box center [303, 92] width 28 height 15
click at [252, 96] on td "US Large Cap" at bounding box center [222, 92] width 134 height 15
click at [355, 35] on icon at bounding box center [356, 31] width 8 height 8
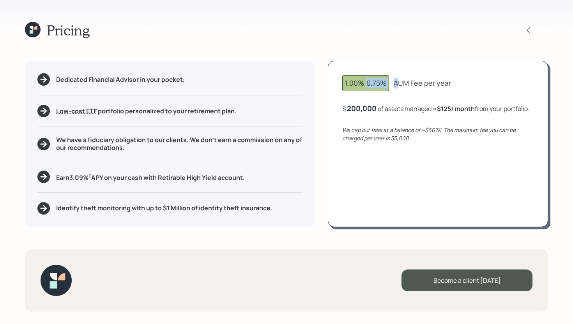
drag, startPoint x: 366, startPoint y: 84, endPoint x: 398, endPoint y: 83, distance: 31.2
click at [398, 83] on div "1.00% 0.75% AUM Fee per year" at bounding box center [437, 83] width 191 height 16
click at [460, 86] on div "1.00% 0.75% AUM Fee per year" at bounding box center [437, 83] width 191 height 16
click at [528, 30] on icon at bounding box center [529, 31] width 8 height 8
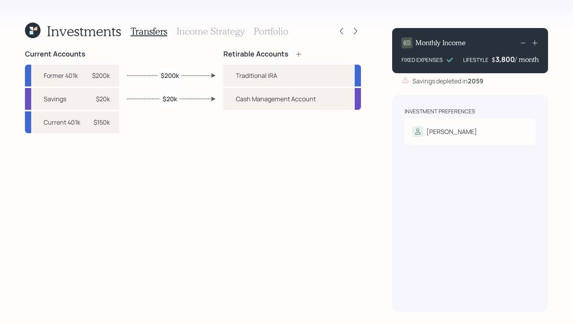
click at [271, 32] on h3 "Portfolio" at bounding box center [271, 31] width 35 height 11
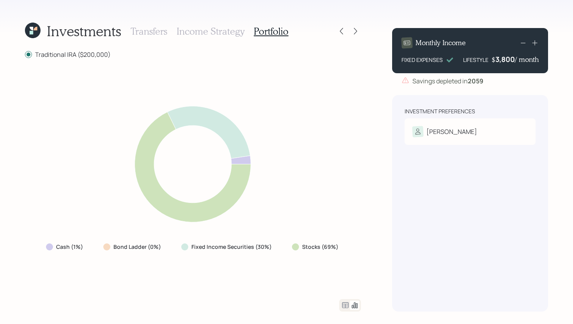
click at [344, 304] on icon at bounding box center [345, 305] width 7 height 6
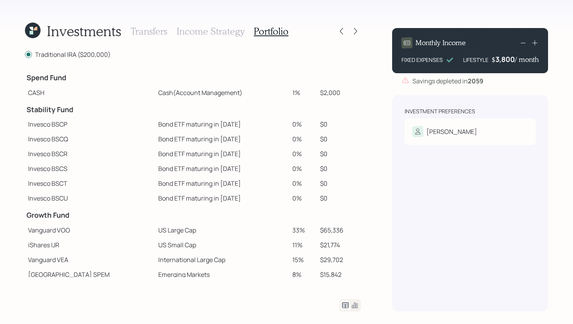
drag, startPoint x: 292, startPoint y: 93, endPoint x: 272, endPoint y: 93, distance: 19.5
click at [272, 93] on tr "CASH Cash (Account Management) 1% $2,000" at bounding box center [193, 92] width 336 height 15
click at [289, 97] on td "1%" at bounding box center [303, 92] width 28 height 15
click at [354, 32] on icon at bounding box center [356, 31] width 8 height 8
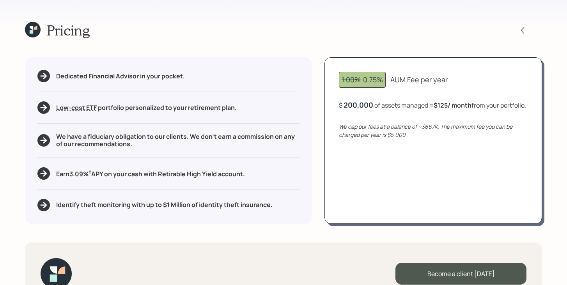
click at [29, 25] on icon at bounding box center [33, 30] width 16 height 16
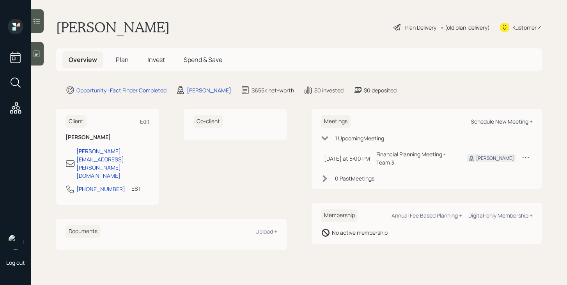
click at [481, 120] on div "Schedule New Meeting +" at bounding box center [501, 121] width 62 height 7
select select "bffa7908-1b2a-4c79-9bb6-f0ec9aed22d3"
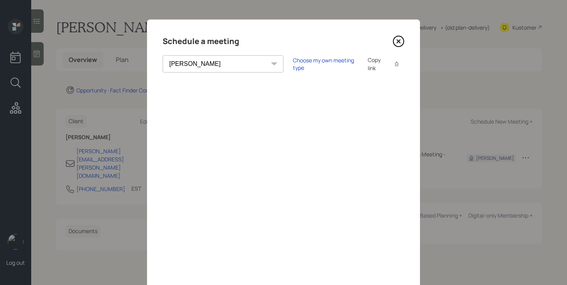
click at [396, 38] on icon at bounding box center [398, 41] width 12 height 12
